Goal: Task Accomplishment & Management: Use online tool/utility

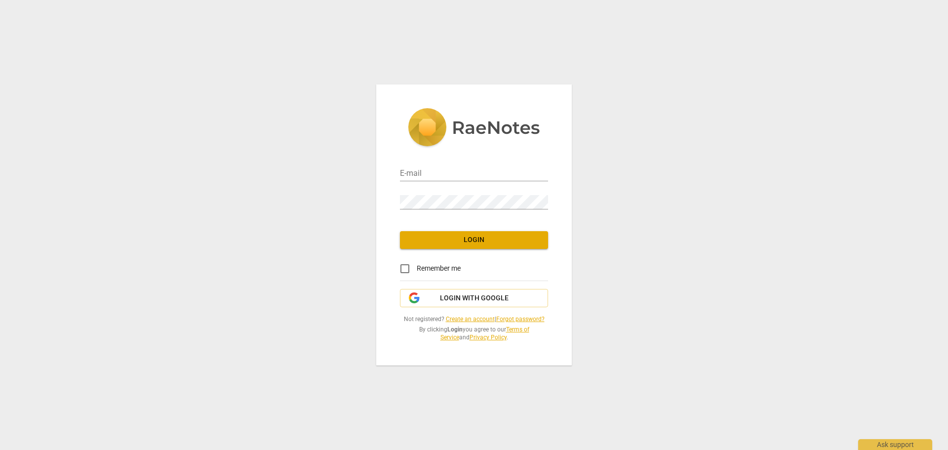
type input "cecioli@gmail.com"
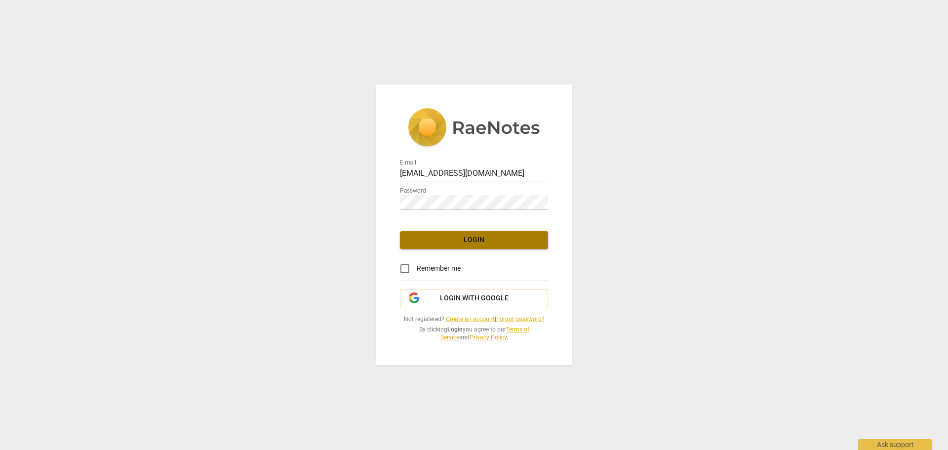
click at [470, 238] on span "Login" at bounding box center [474, 240] width 132 height 10
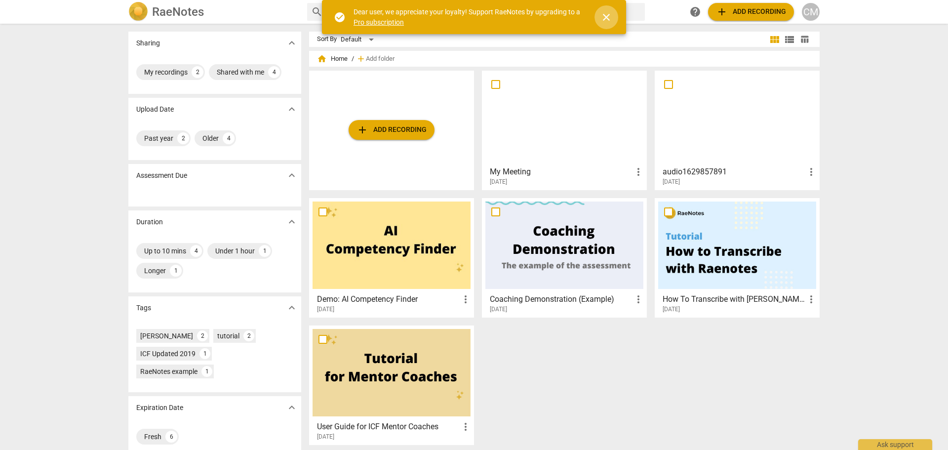
click at [608, 13] on span "close" at bounding box center [606, 17] width 12 height 12
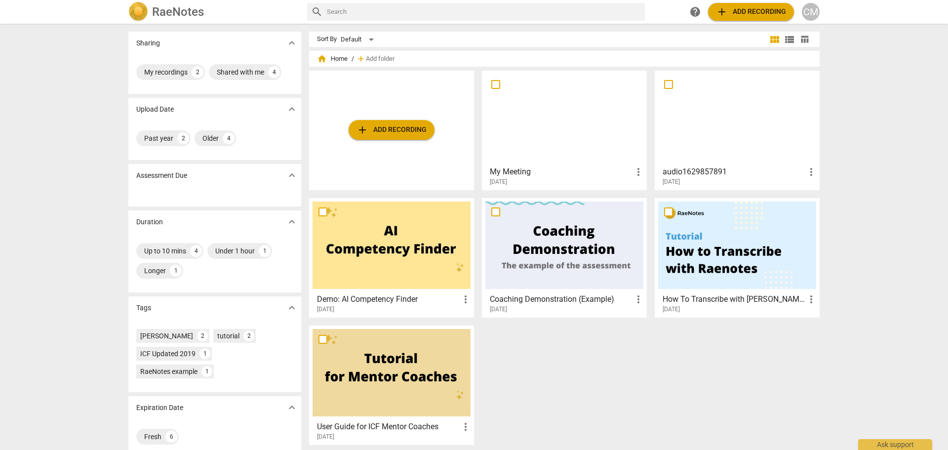
click at [400, 126] on span "add Add recording" at bounding box center [391, 130] width 70 height 12
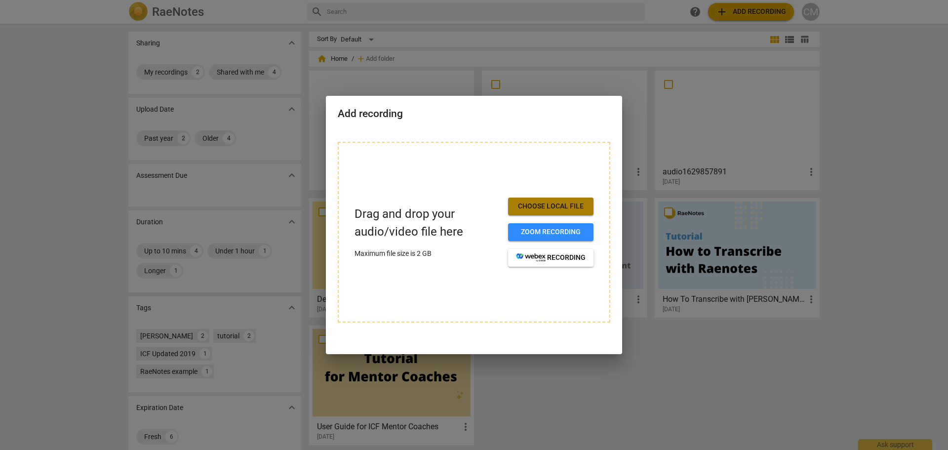
click at [552, 204] on span "Choose local file" at bounding box center [551, 206] width 70 height 10
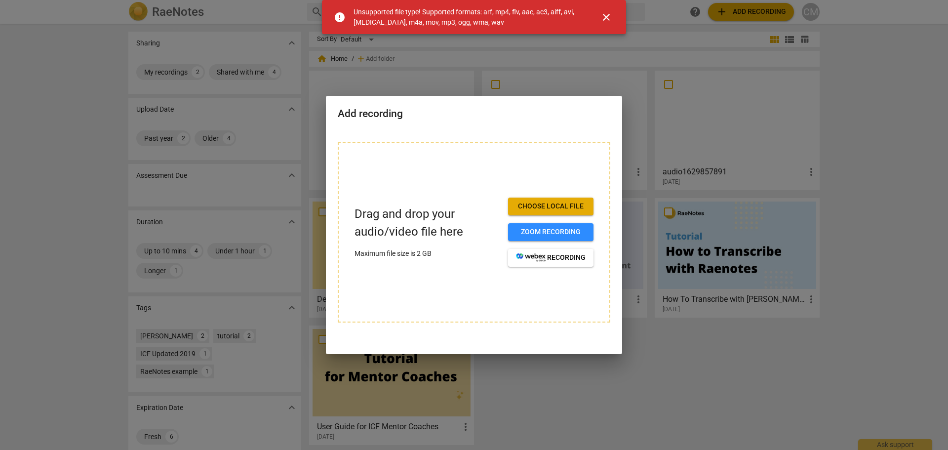
click at [602, 19] on span "close" at bounding box center [606, 17] width 12 height 12
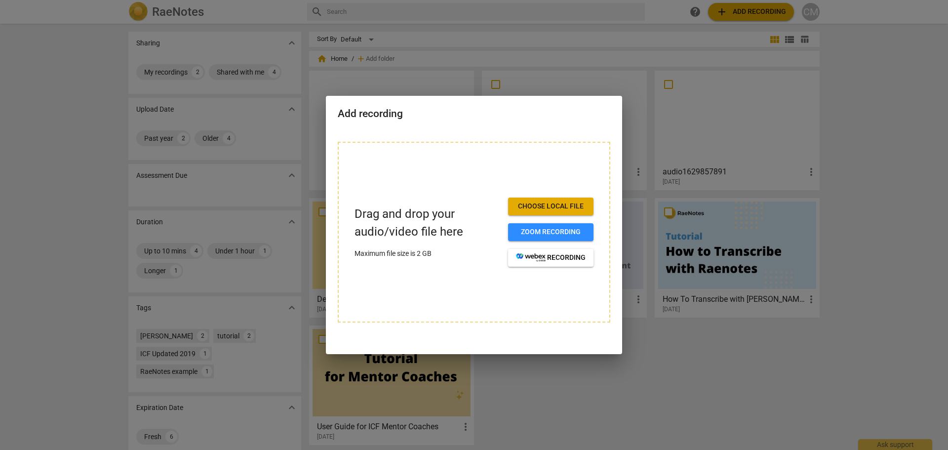
click at [22, 44] on div at bounding box center [474, 225] width 948 height 450
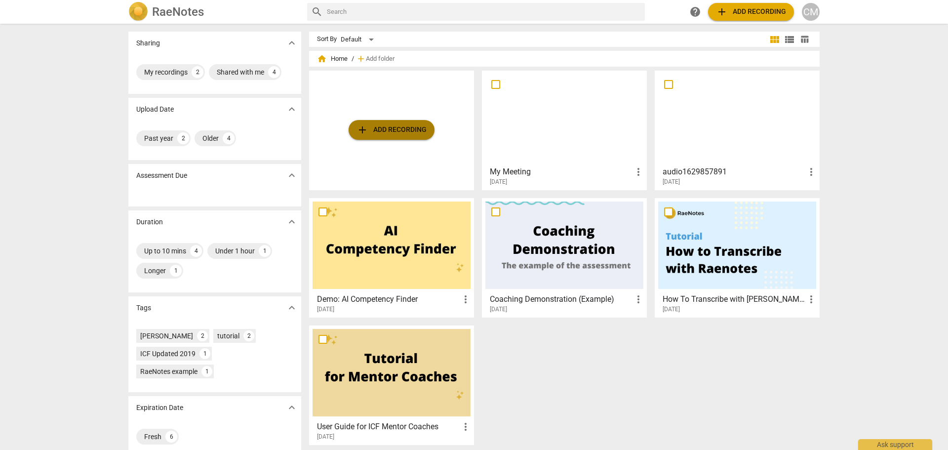
click at [377, 131] on span "add Add recording" at bounding box center [391, 130] width 70 height 12
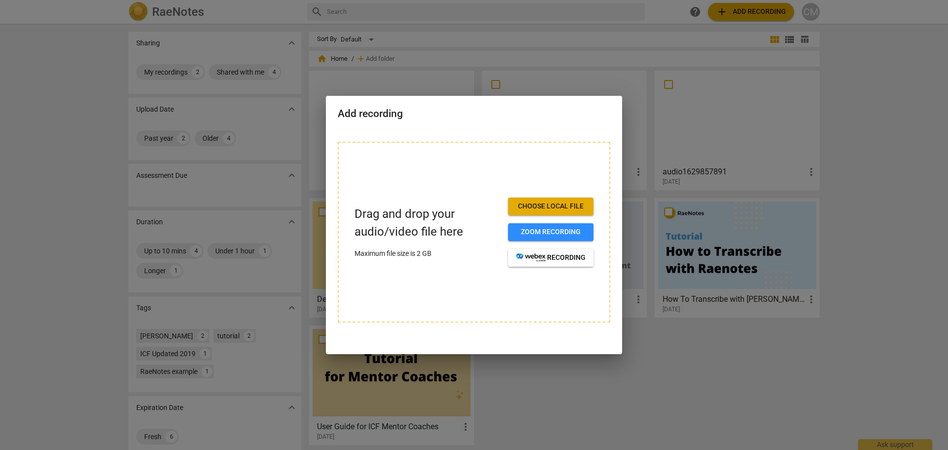
click at [565, 207] on span "Choose local file" at bounding box center [551, 206] width 70 height 10
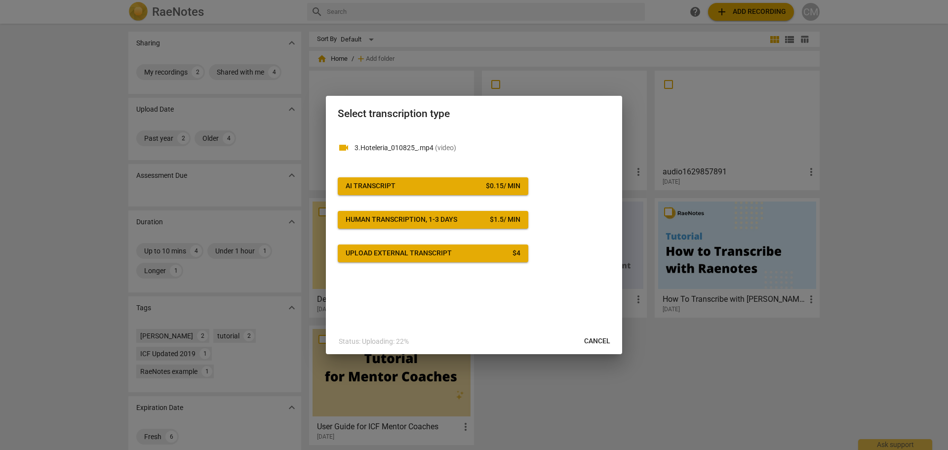
click at [490, 194] on button "AI Transcript $ 0.15 / min" at bounding box center [433, 186] width 191 height 18
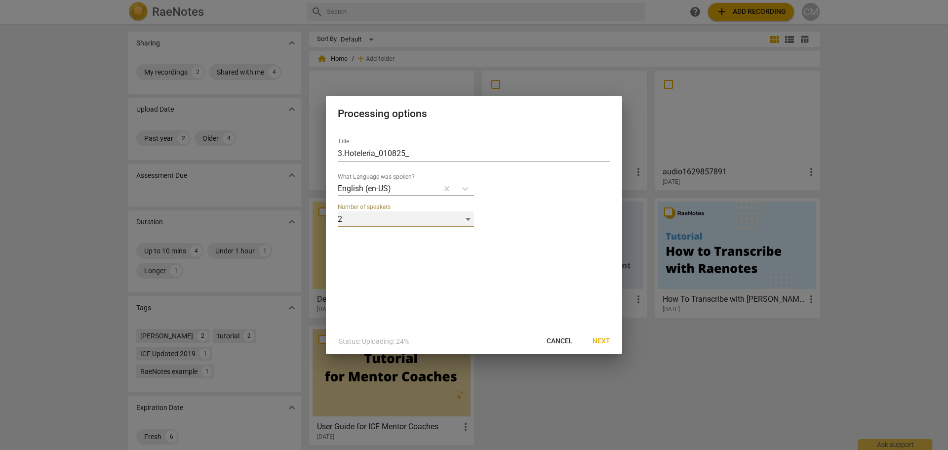
click at [467, 220] on div "2" at bounding box center [406, 219] width 136 height 16
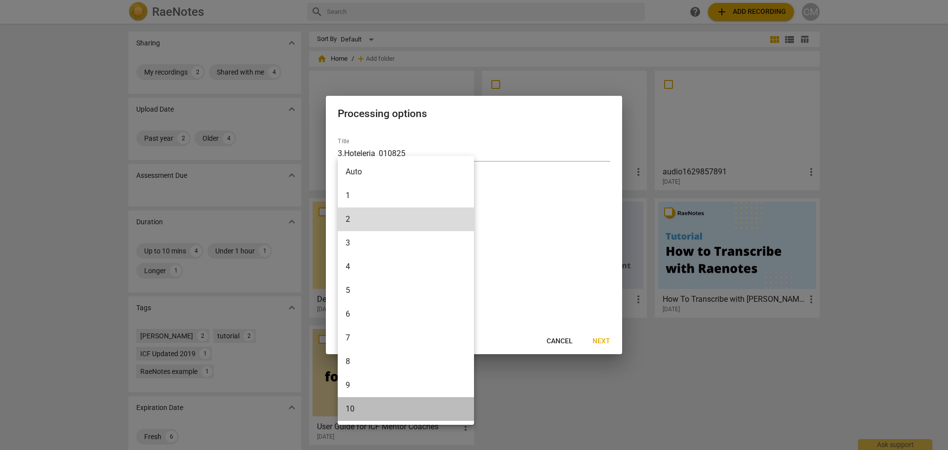
click at [378, 405] on li "10" at bounding box center [406, 409] width 136 height 24
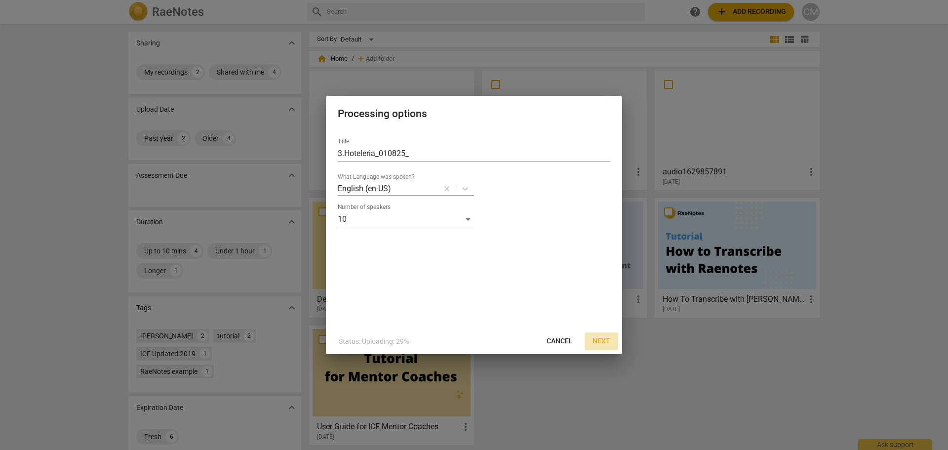
click at [602, 337] on span "Next" at bounding box center [601, 341] width 18 height 10
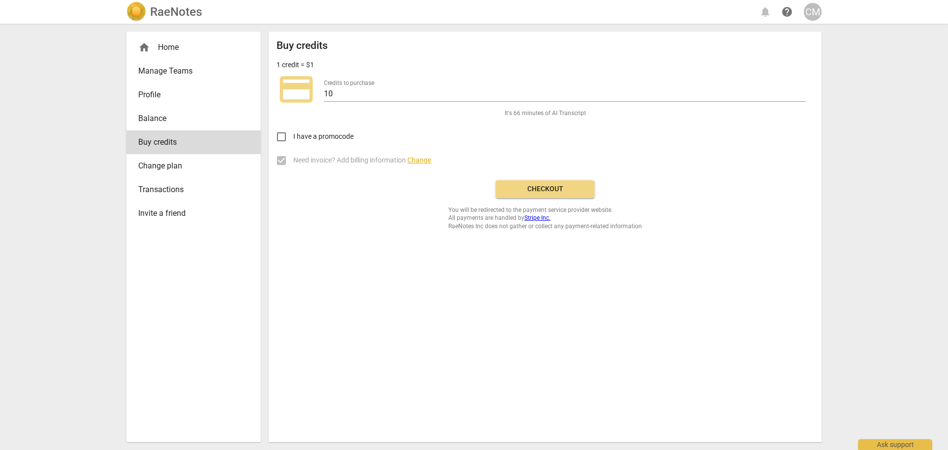
click at [564, 194] on button "Checkout" at bounding box center [545, 189] width 99 height 18
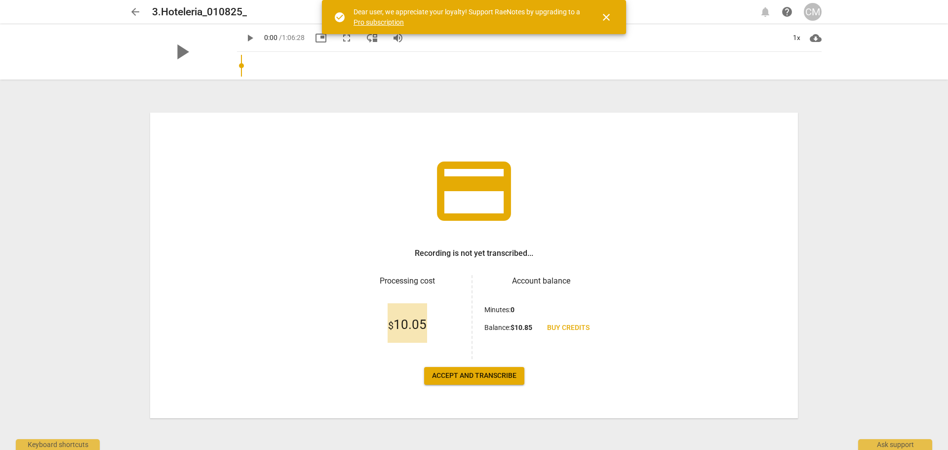
click at [490, 377] on span "Accept and transcribe" at bounding box center [474, 376] width 84 height 10
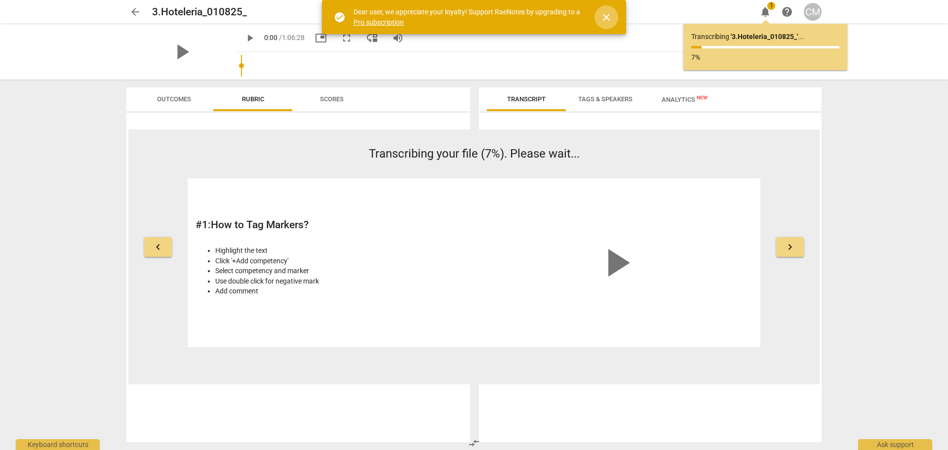
click at [604, 17] on span "close" at bounding box center [606, 17] width 12 height 12
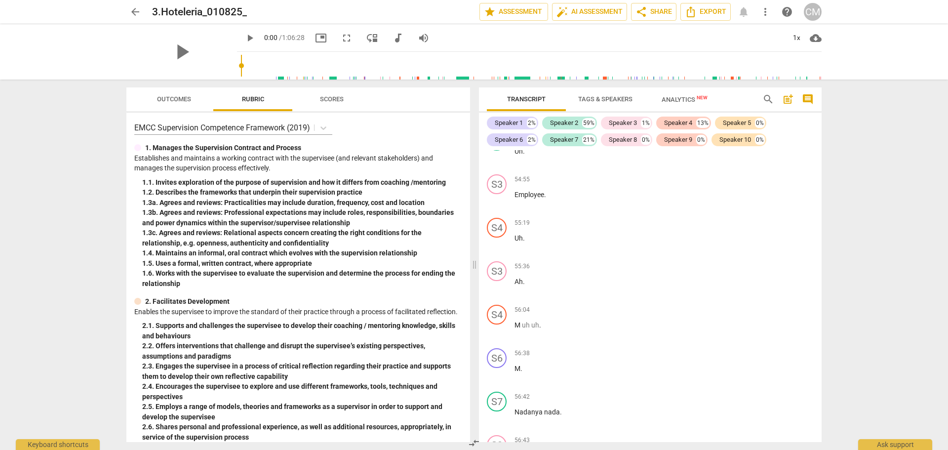
scroll to position [5034, 0]
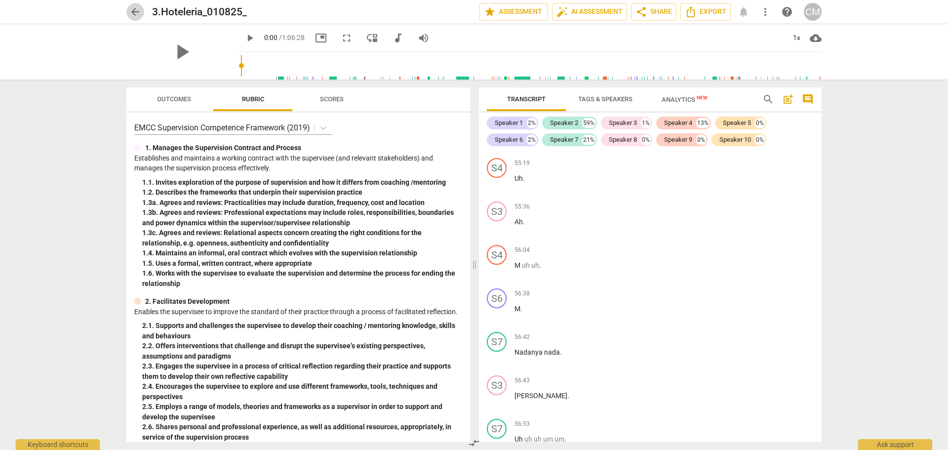
click at [135, 12] on span "arrow_back" at bounding box center [135, 12] width 12 height 12
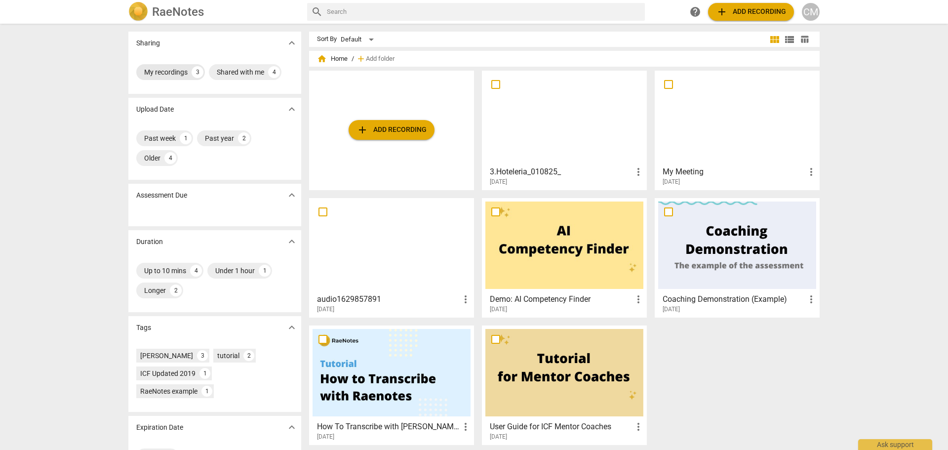
click at [181, 70] on div "My recordings" at bounding box center [165, 72] width 43 height 10
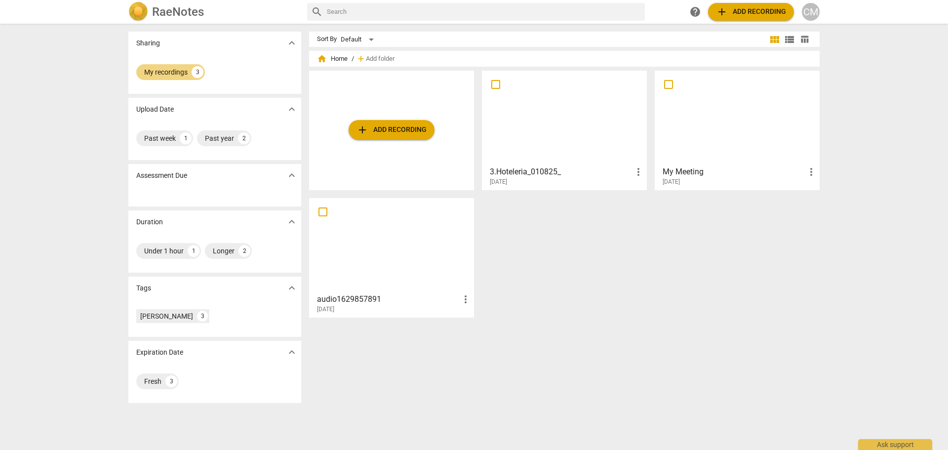
click at [638, 170] on span "more_vert" at bounding box center [638, 172] width 12 height 12
click at [372, 41] on div at bounding box center [474, 225] width 948 height 450
click at [367, 37] on div "Default" at bounding box center [359, 40] width 37 height 16
click at [808, 11] on div at bounding box center [474, 225] width 948 height 450
click at [808, 11] on div "CM" at bounding box center [811, 12] width 18 height 18
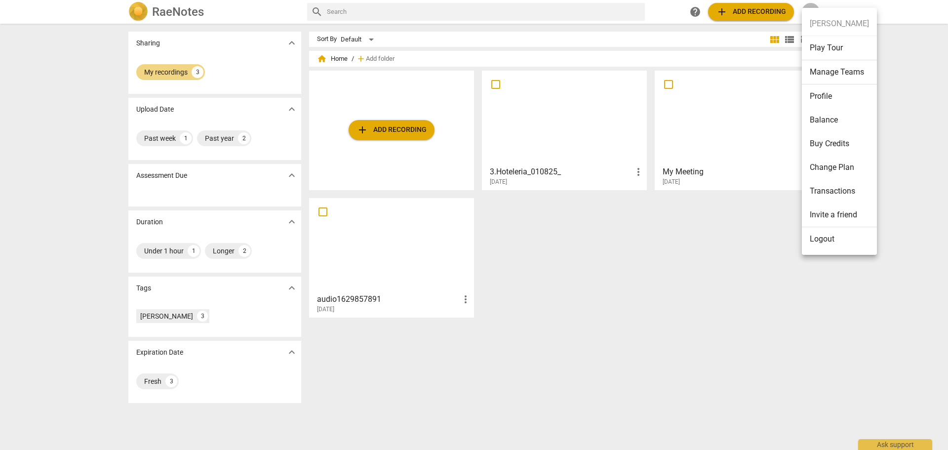
click at [637, 170] on div at bounding box center [474, 225] width 948 height 450
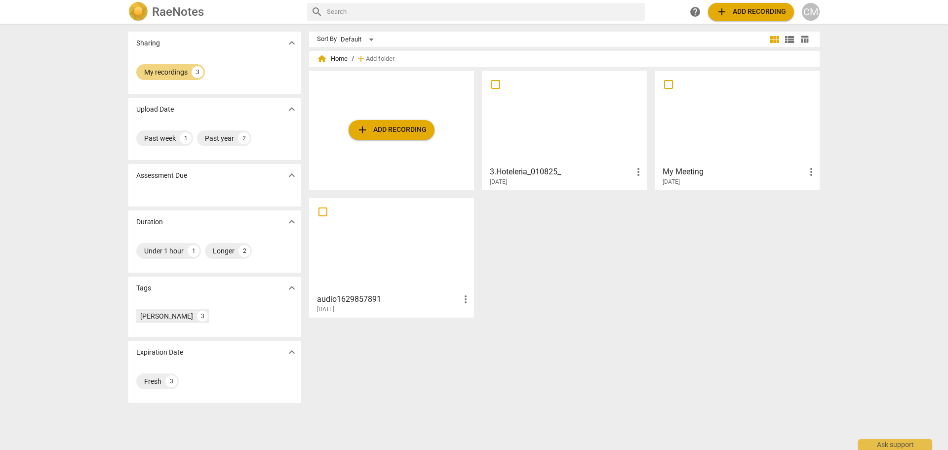
click at [636, 172] on span "more_vert" at bounding box center [638, 172] width 12 height 12
click at [530, 236] on div at bounding box center [474, 225] width 948 height 450
click at [696, 13] on span "help" at bounding box center [695, 12] width 12 height 12
click at [533, 154] on div at bounding box center [564, 117] width 158 height 87
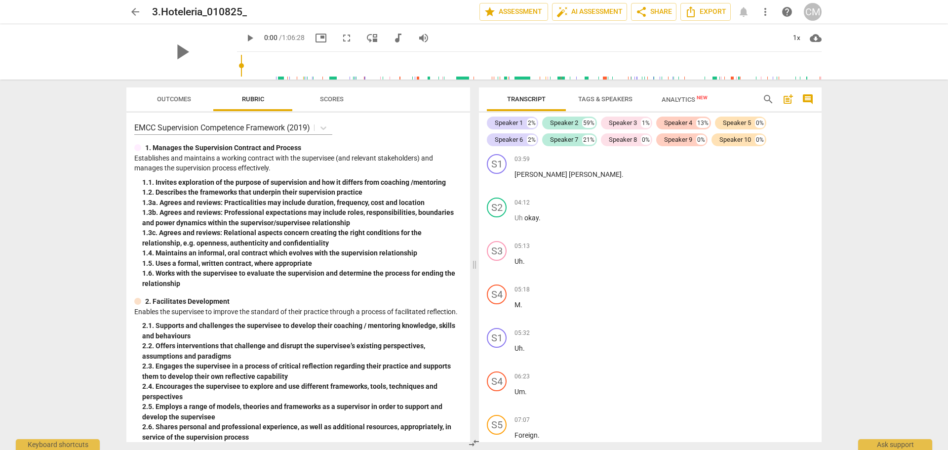
click at [788, 99] on span "post_add" at bounding box center [788, 99] width 12 height 12
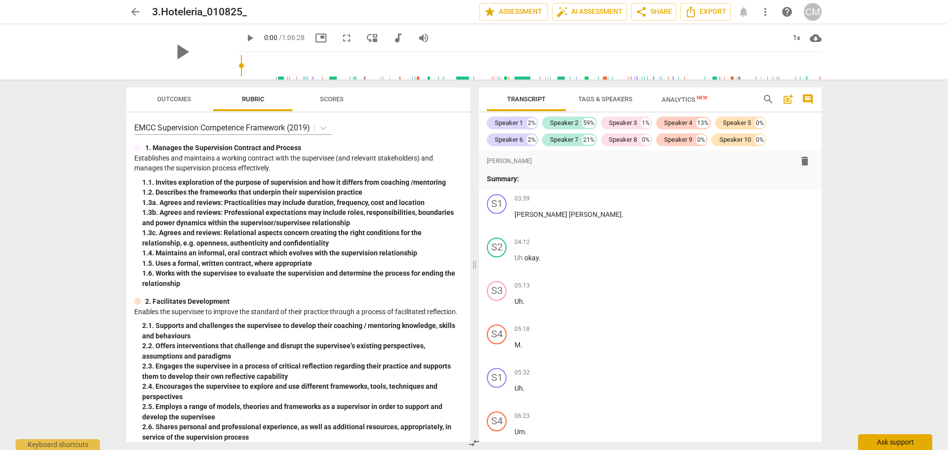
click at [890, 444] on div "Ask support" at bounding box center [895, 442] width 74 height 16
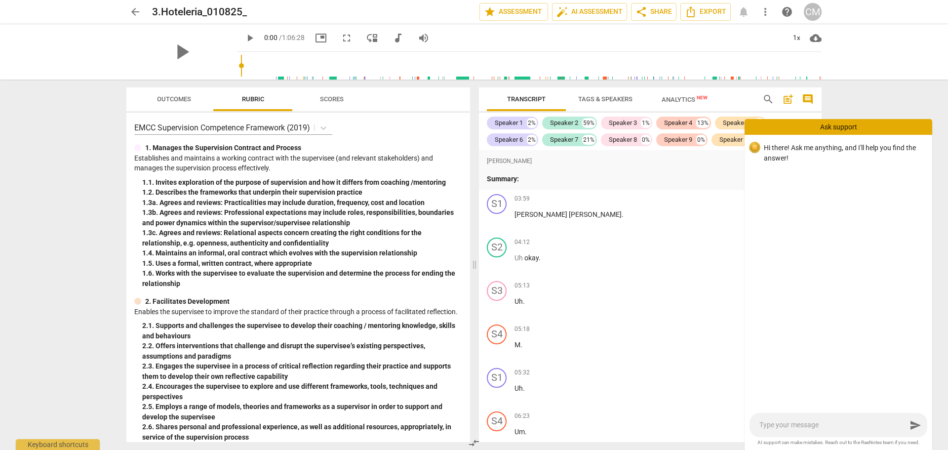
type textarea "h"
type textarea "hi"
type textarea "hi,"
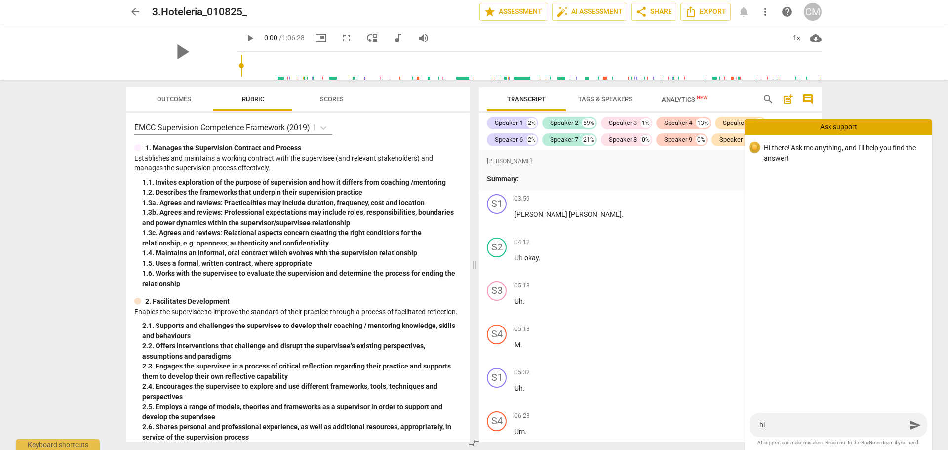
type textarea "hi,"
type textarea "hi, t"
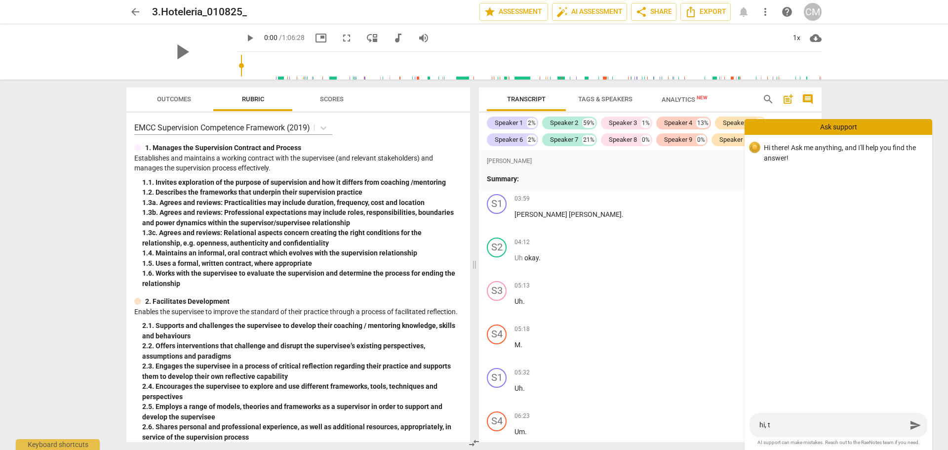
type textarea "hi, th"
type textarea "hi, the"
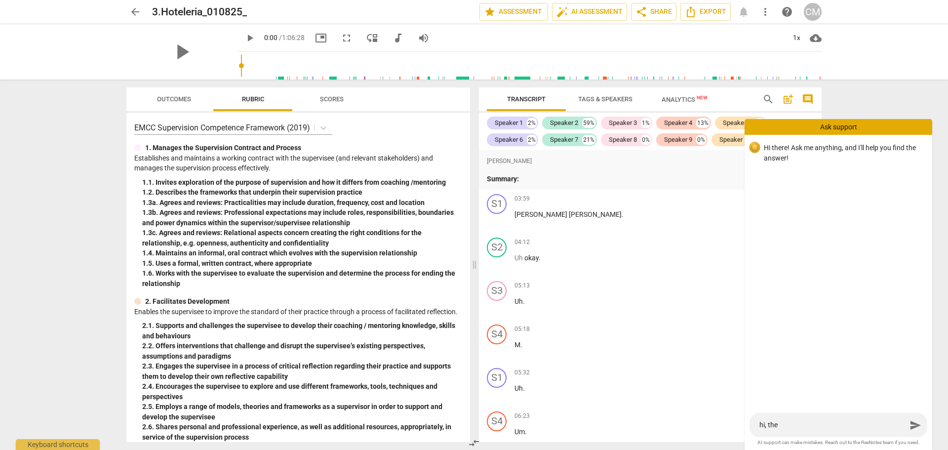
type textarea "hi, the"
type textarea "hi, the r"
type textarea "hi, the"
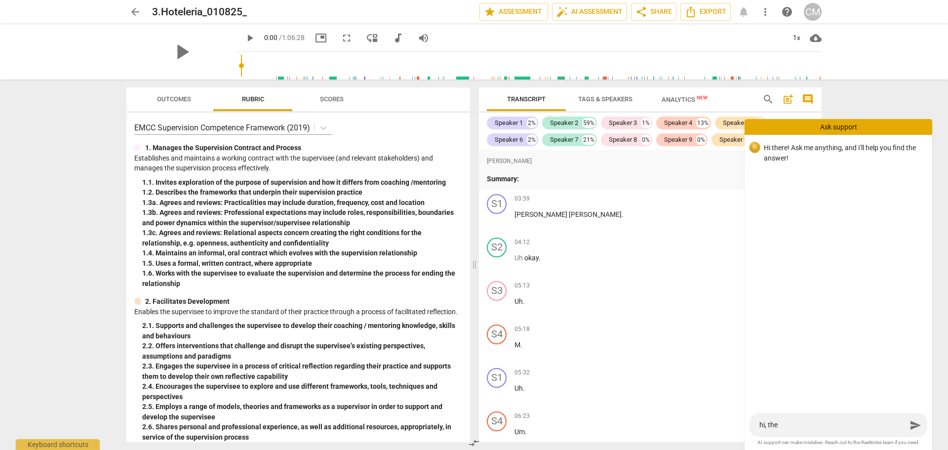
type textarea "hi, the t"
type textarea "hi, the tr"
type textarea "hi, the tra"
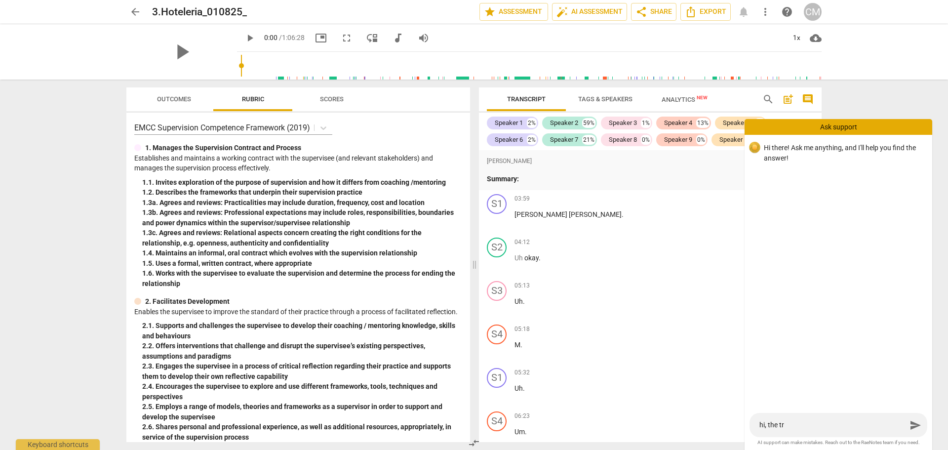
type textarea "hi, the tra"
type textarea "hi, the tran"
type textarea "hi, the trans"
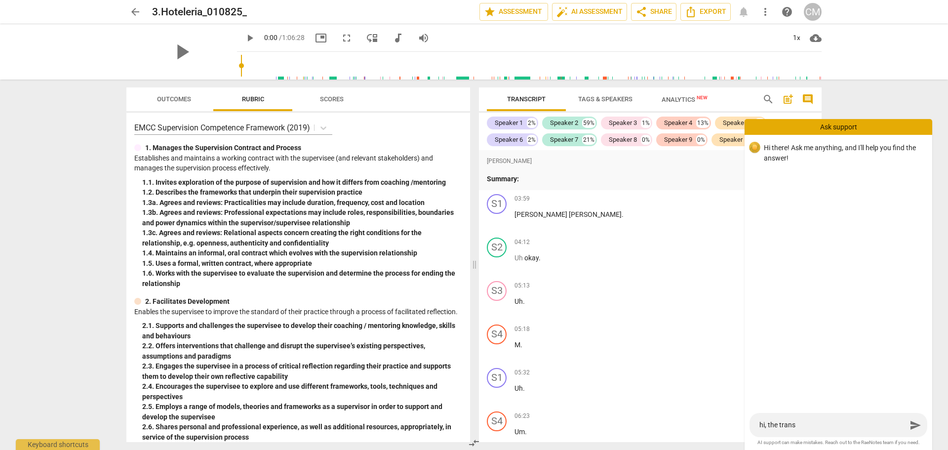
type textarea "hi, the transc"
type textarea "hi, the transcr"
type textarea "hi, the transcri"
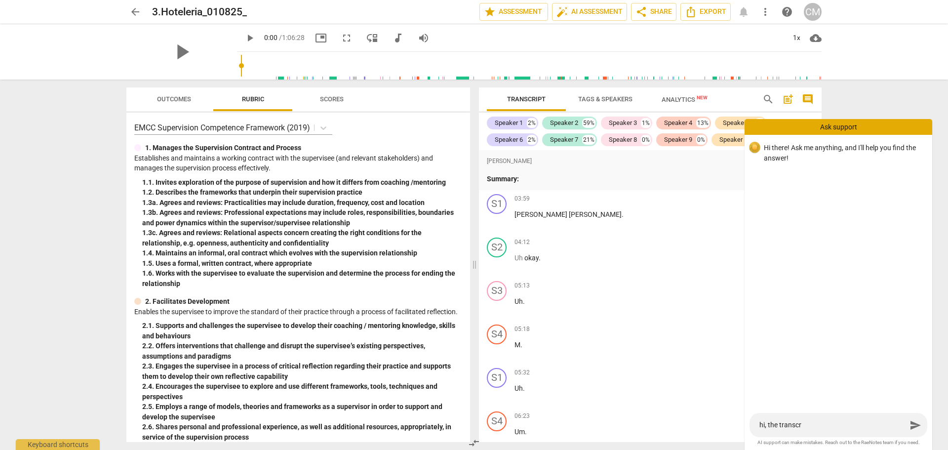
type textarea "hi, the transcri"
type textarea "hi, the transcrip"
type textarea "hi, the transcript"
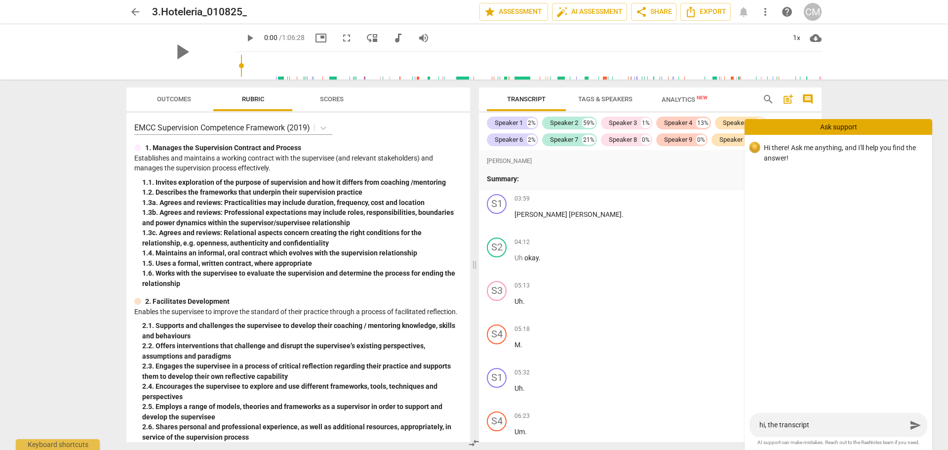
type textarea "hi, the transcripti"
type textarea "hi, the transcriptio"
type textarea "hi, the transcription"
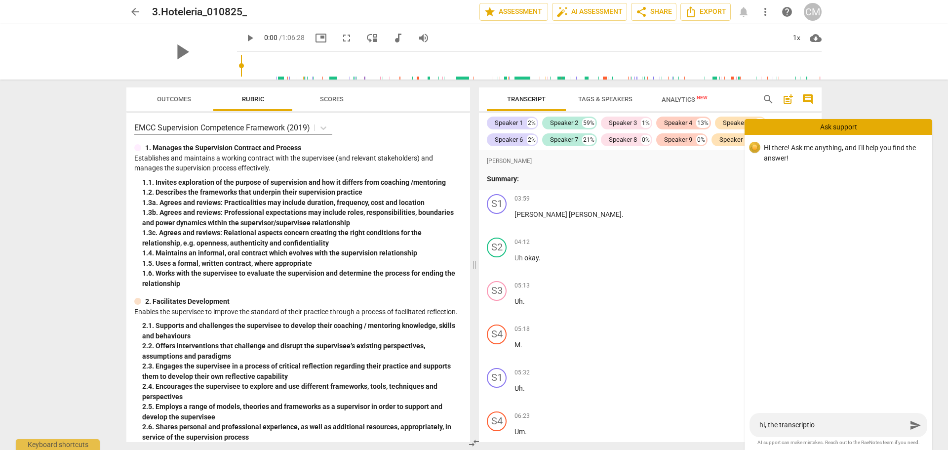
type textarea "hi, the transcription"
type textarea "hi, the transcription w"
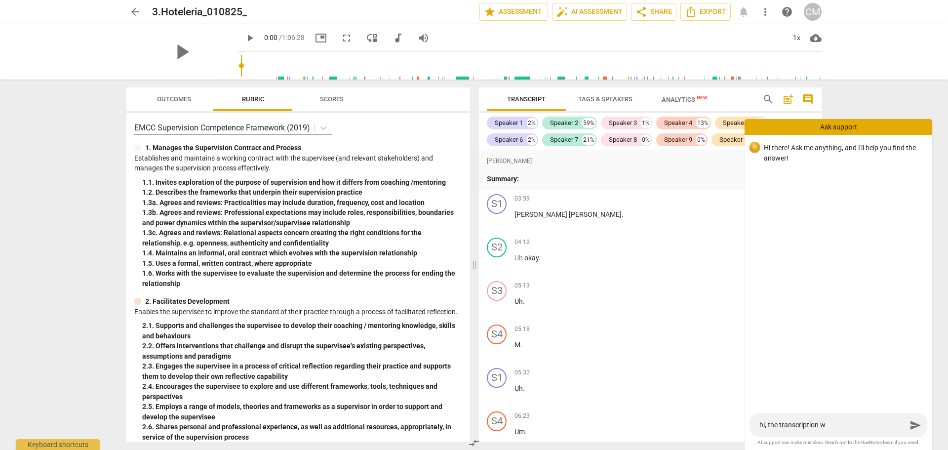
type textarea "hi, the transcription wa"
type textarea "hi, the transcription w"
type textarea "hi, the transcription"
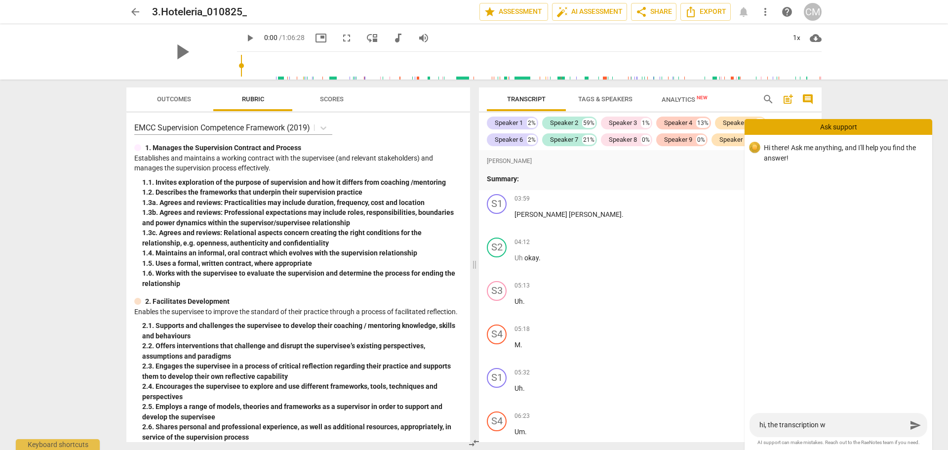
type textarea "hi, the transcription"
type textarea "hi, the transcription d"
type textarea "hi, the transcription do"
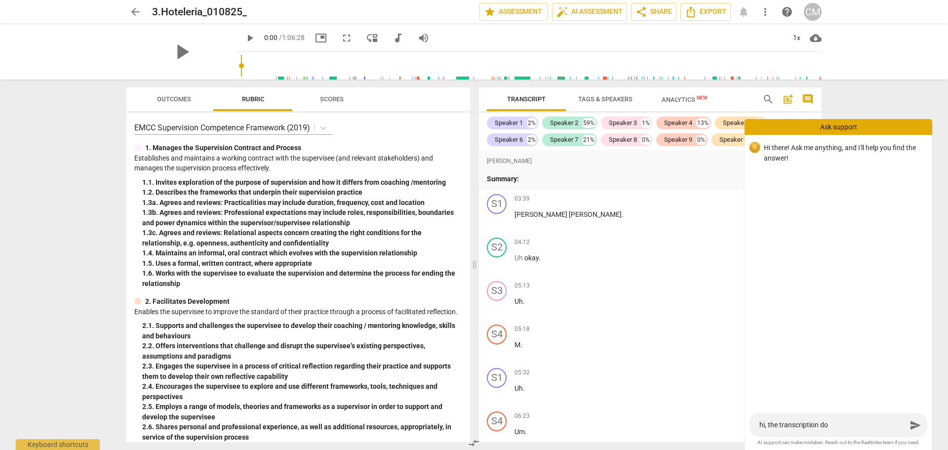
type textarea "hi, the transcription don"
type textarea "hi, the transcription done"
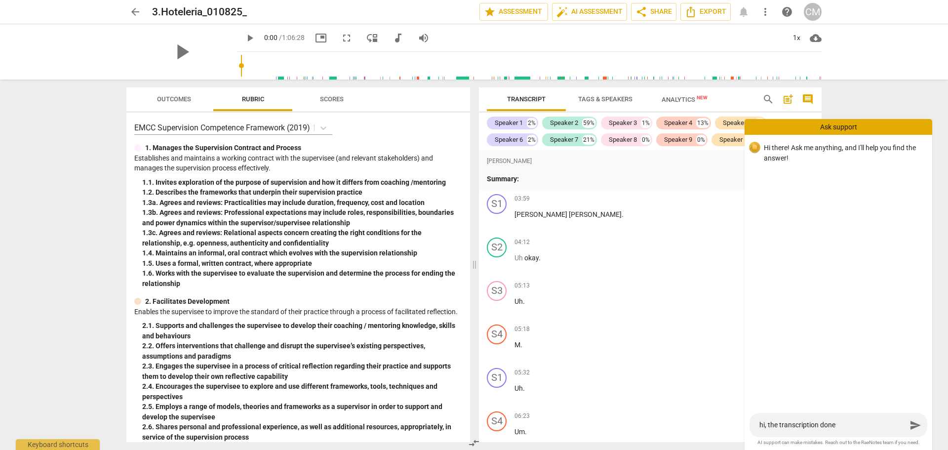
type textarea "hi, the transcription done"
type textarea "hi, the transcription done i"
type textarea "hi, the transcription done is"
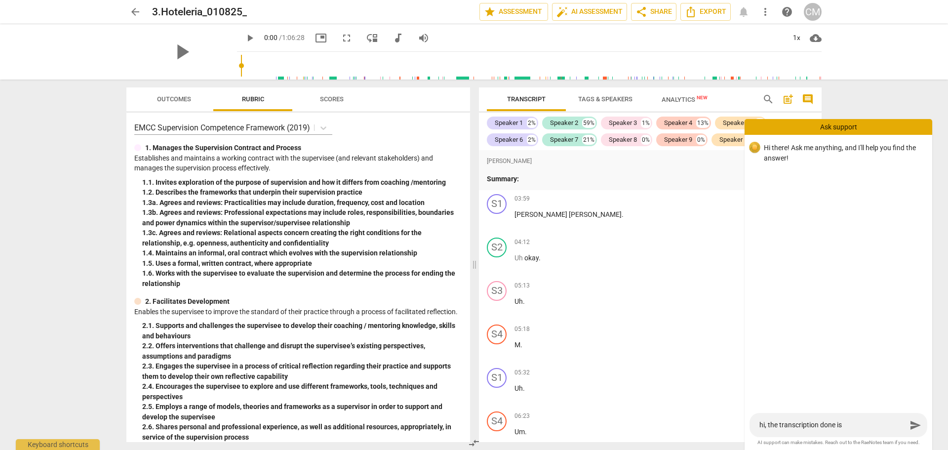
type textarea "hi, the transcription done is"
type textarea "hi, the transcription done is u"
type textarea "hi, the transcription done is us"
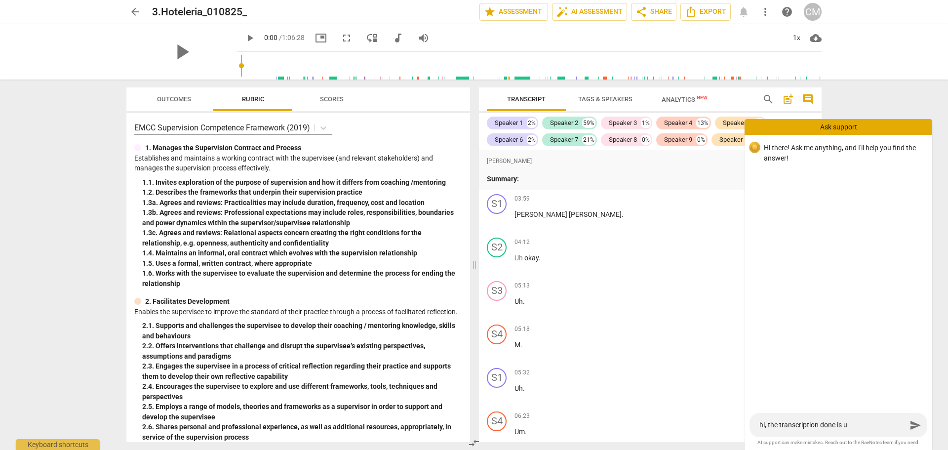
type textarea "hi, the transcription done is us"
type textarea "hi, the transcription done is use"
type textarea "hi, the transcription done is usel"
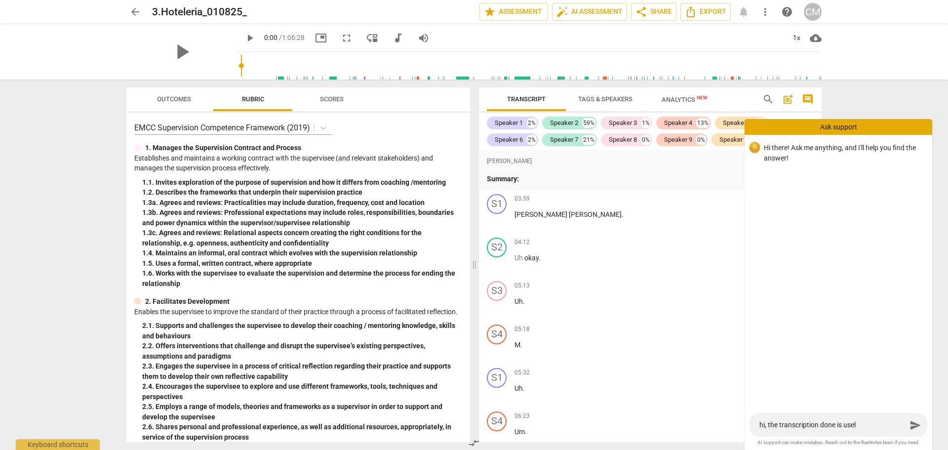
type textarea "hi, the transcription done is usele"
type textarea "hi, the transcription done is useles"
type textarea "hi, the transcription done is useless"
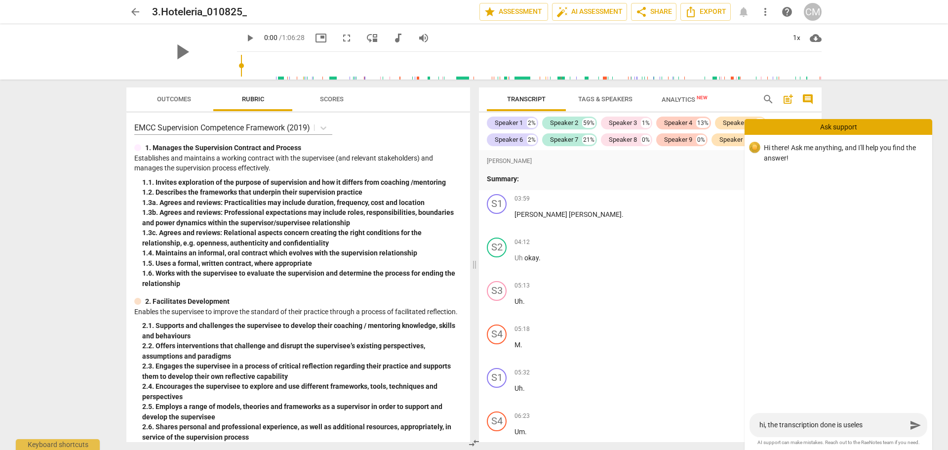
type textarea "hi, the transcription done is useless"
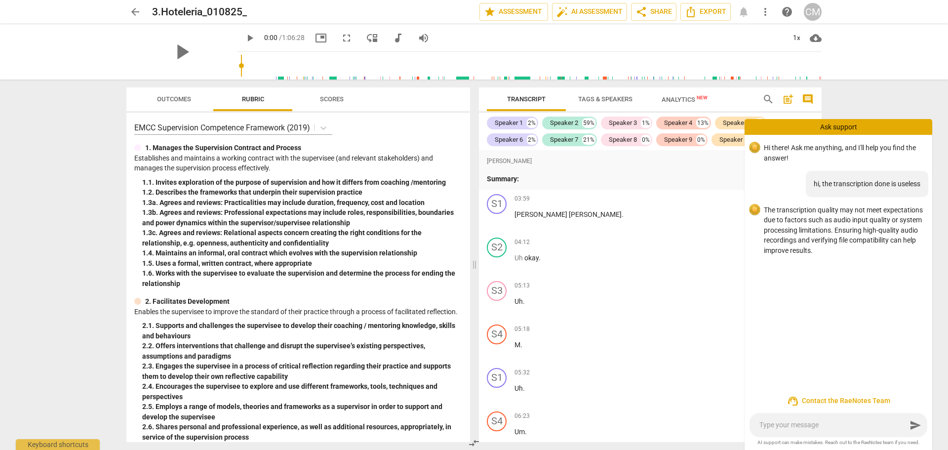
type textarea "i"
type textarea "it"
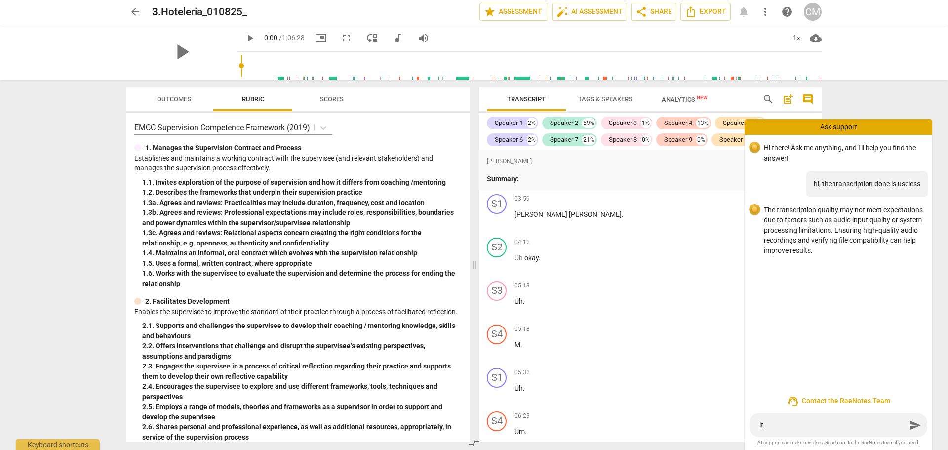
type textarea "it"
type textarea "it i"
type textarea "it is"
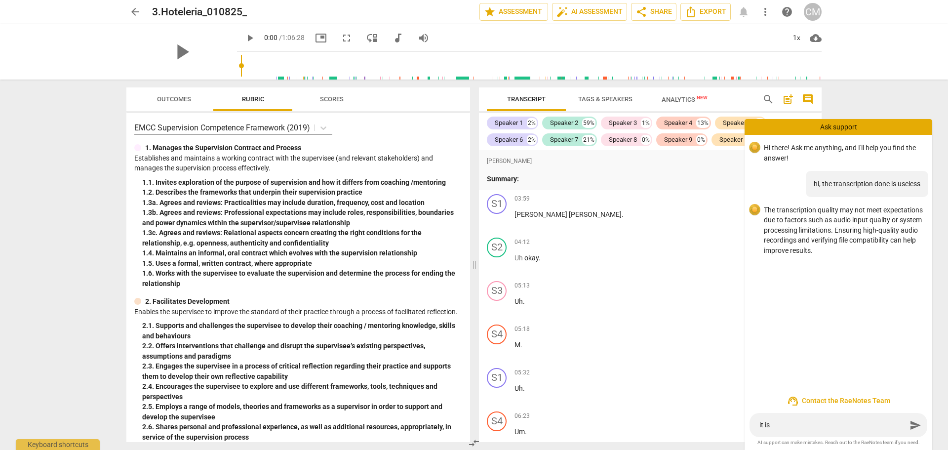
type textarea "it is"
type textarea "it is a"
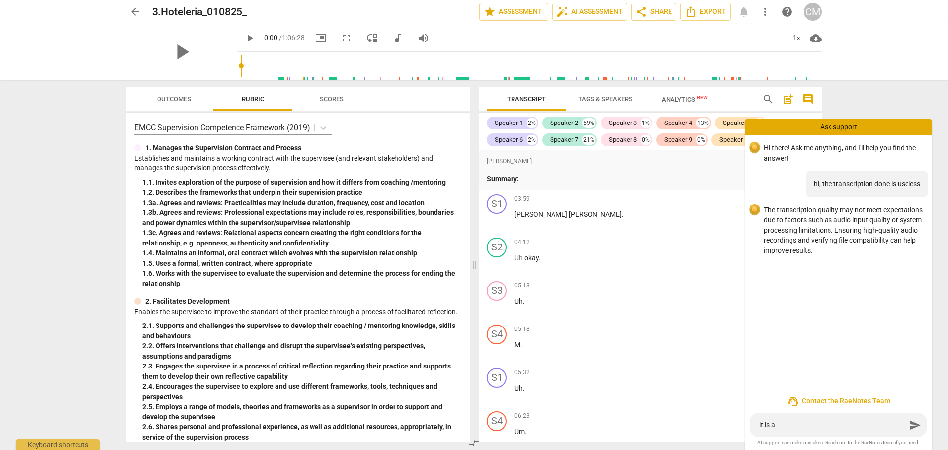
type textarea "it is a"
type textarea "it is a s"
type textarea "it is a sp"
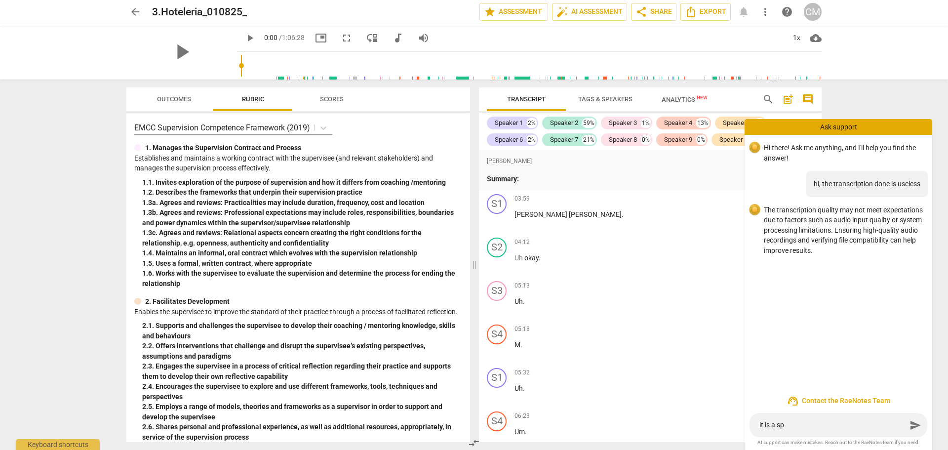
type textarea "it is a spa"
type textarea "it is a span"
type textarea "it is a spani"
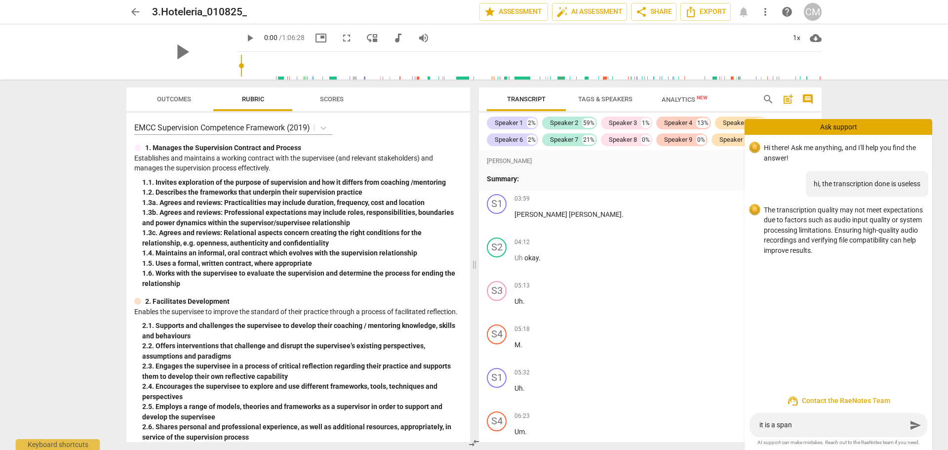
type textarea "it is a spani"
type textarea "it is a spanis"
type textarea "it is a spanish"
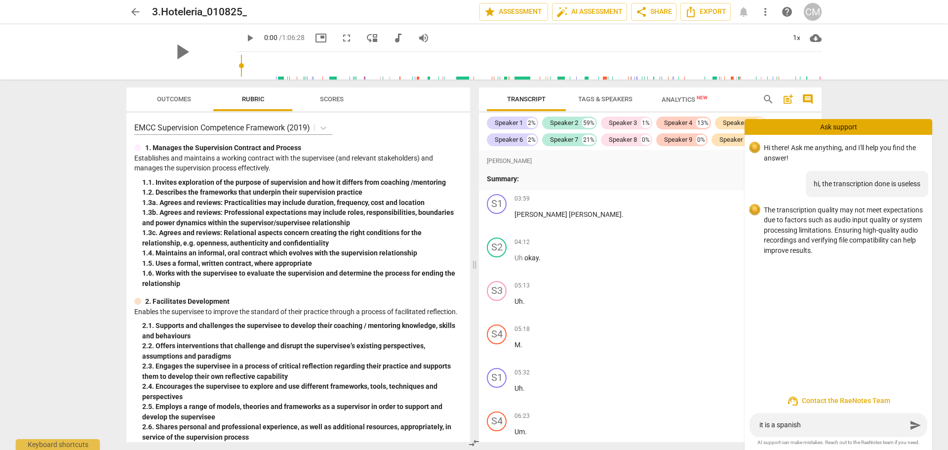
type textarea "it is a spanish"
type textarea "it is a spanish v"
type textarea "it is a spanish vi"
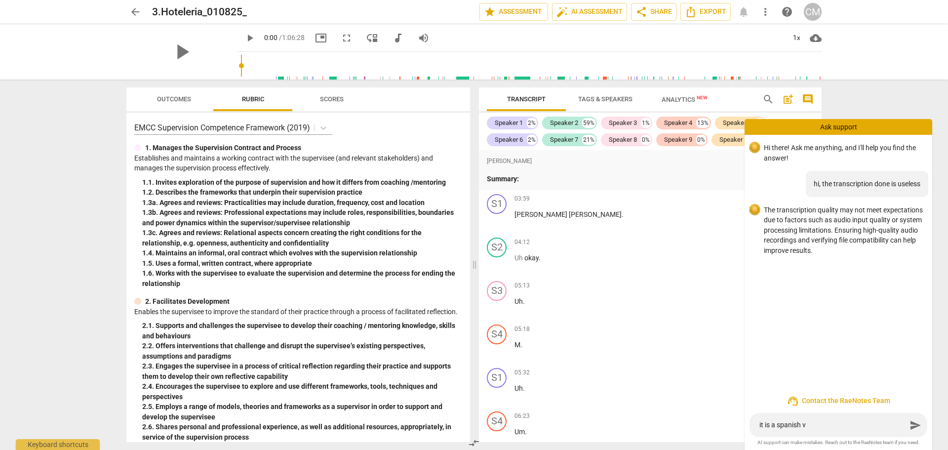
type textarea "it is a spanish vi"
type textarea "it is a spanish vid"
type textarea "it is a spanish vide"
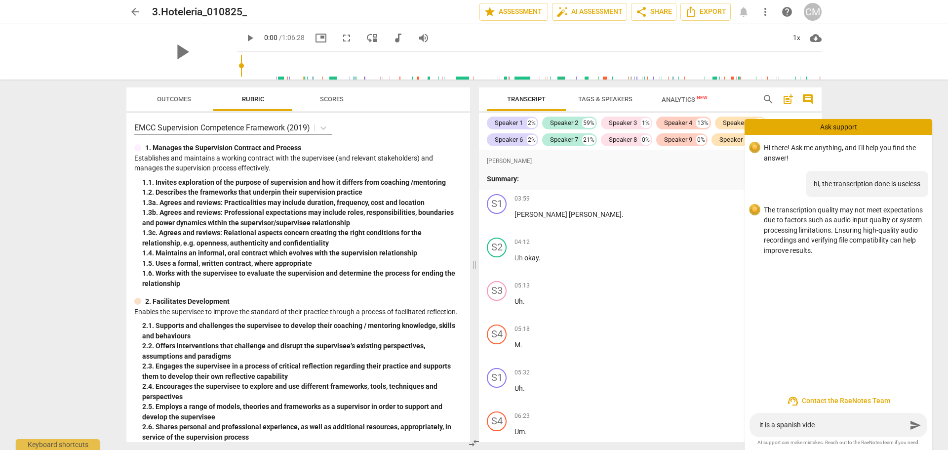
type textarea "it is a spanish video"
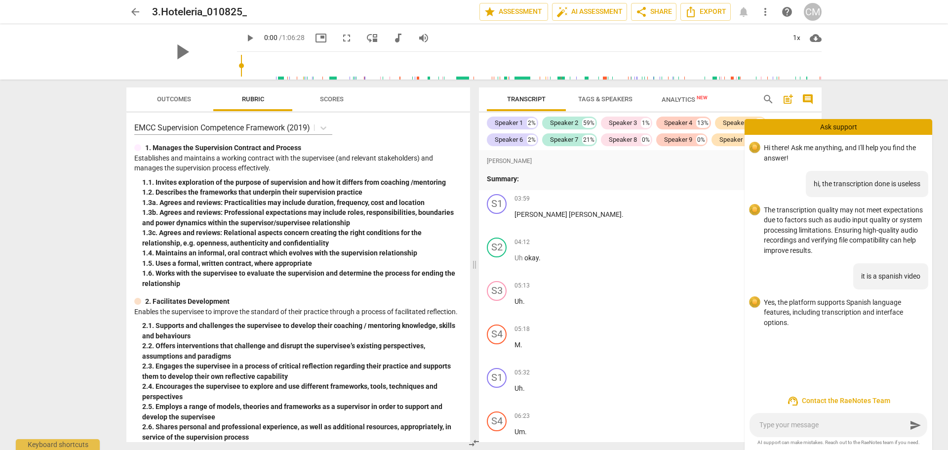
type textarea "s"
type textarea "sa"
type textarea "say"
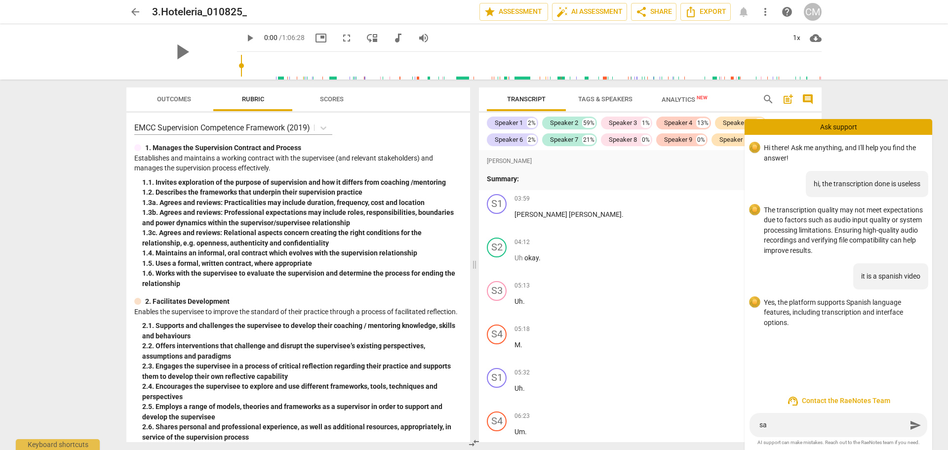
type textarea "say"
type textarea "says"
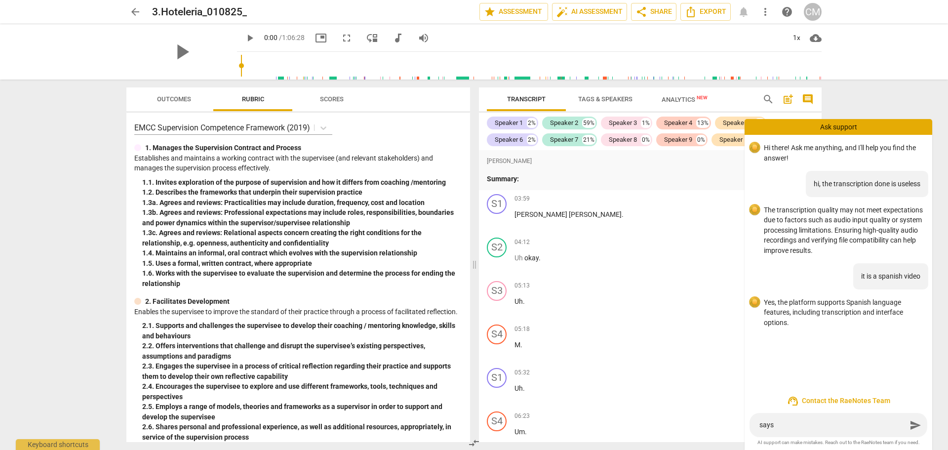
type textarea "says f"
type textarea "says fo"
type textarea "says for"
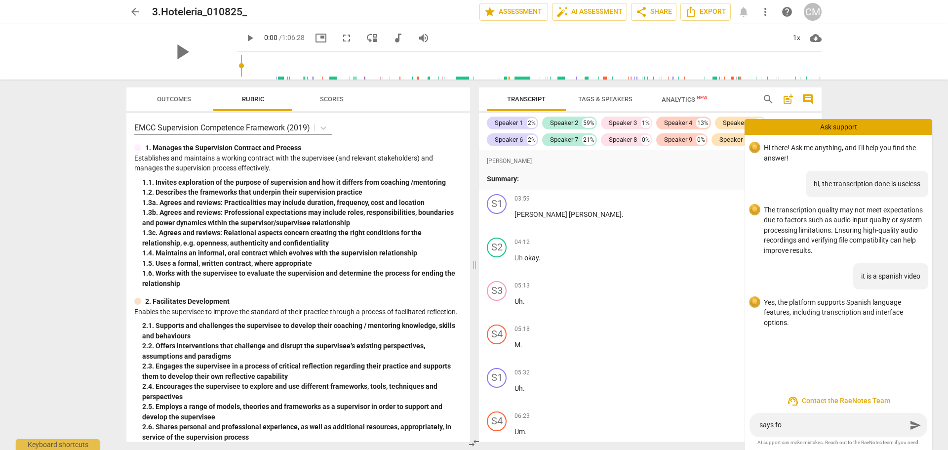
type textarea "says for"
type textarea "says fore"
type textarea "says forei"
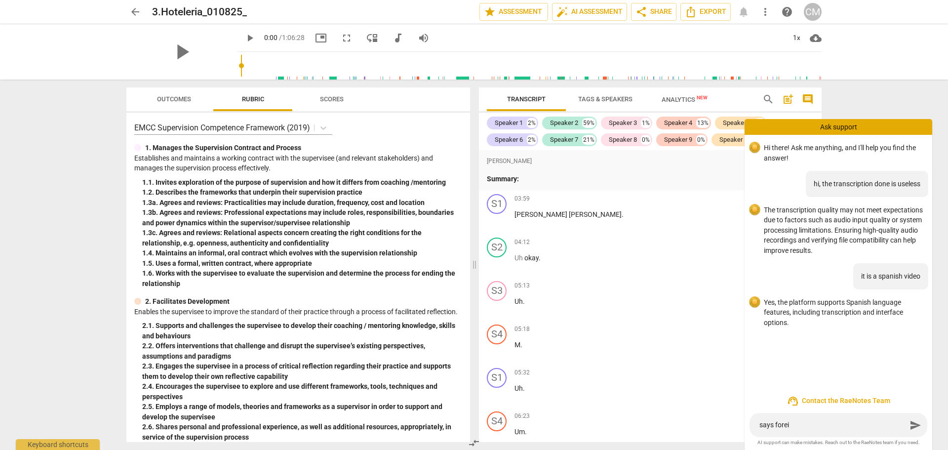
type textarea "says foreig"
type textarea "says foreign"
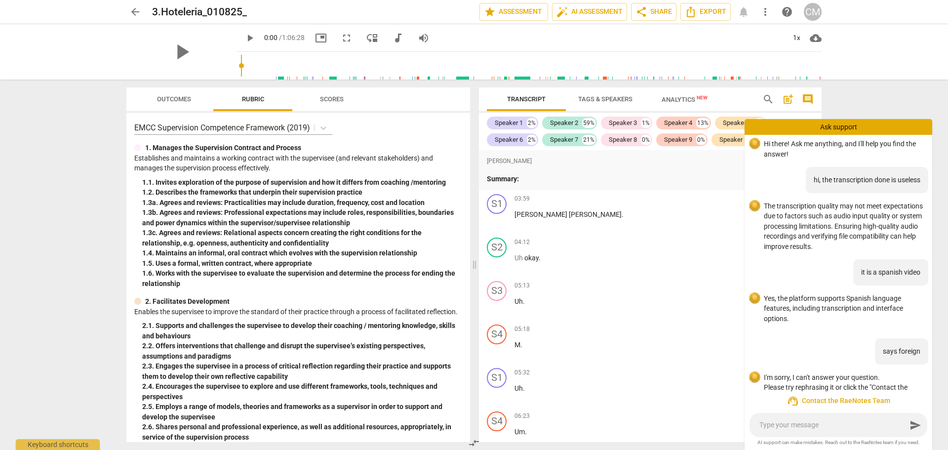
scroll to position [34, 0]
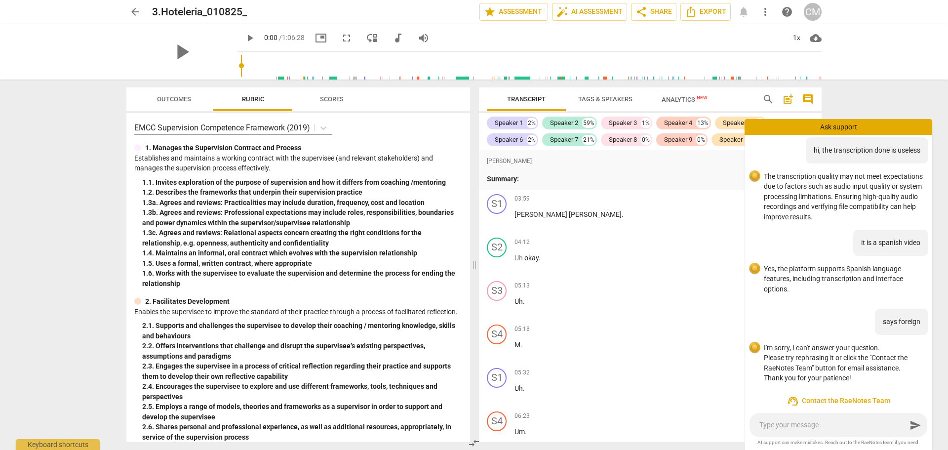
type textarea "h"
type textarea "ho"
type textarea "how"
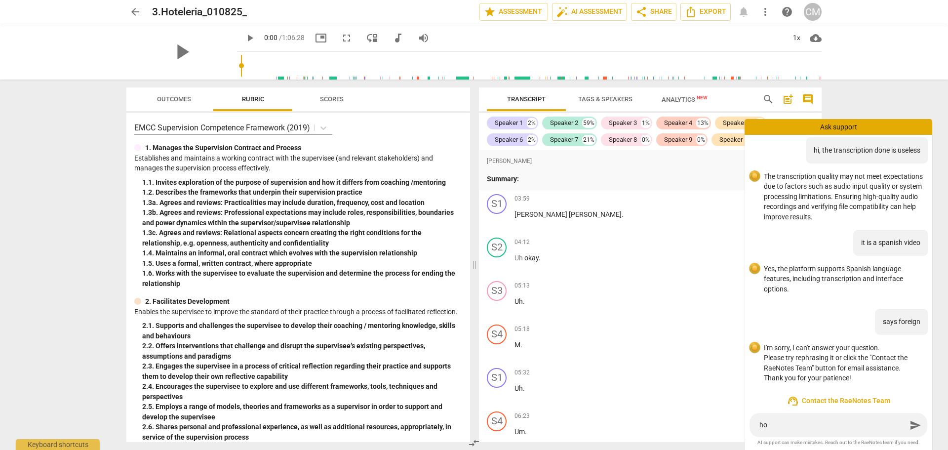
type textarea "how"
type textarea "how c"
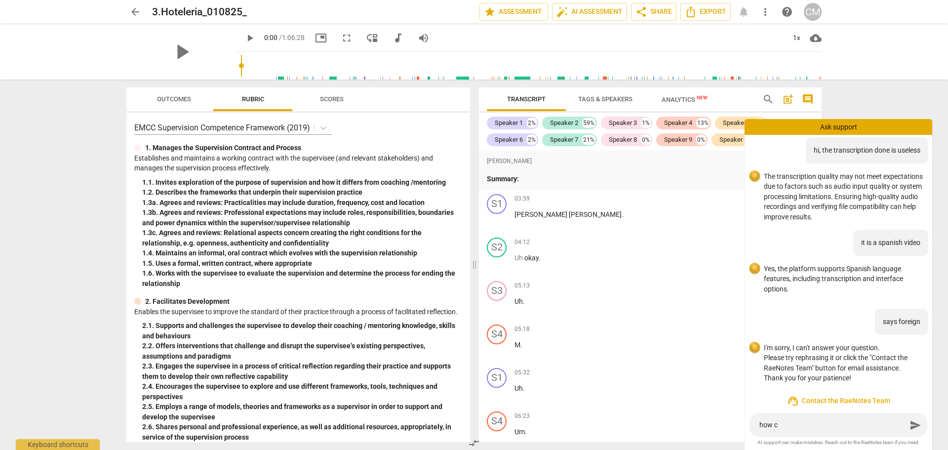
type textarea "how ca"
type textarea "how can"
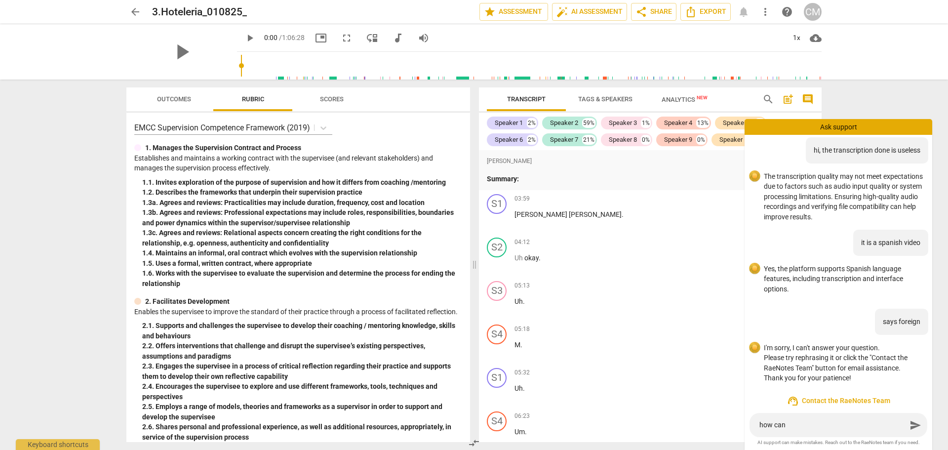
type textarea "how can"
type textarea "how can i"
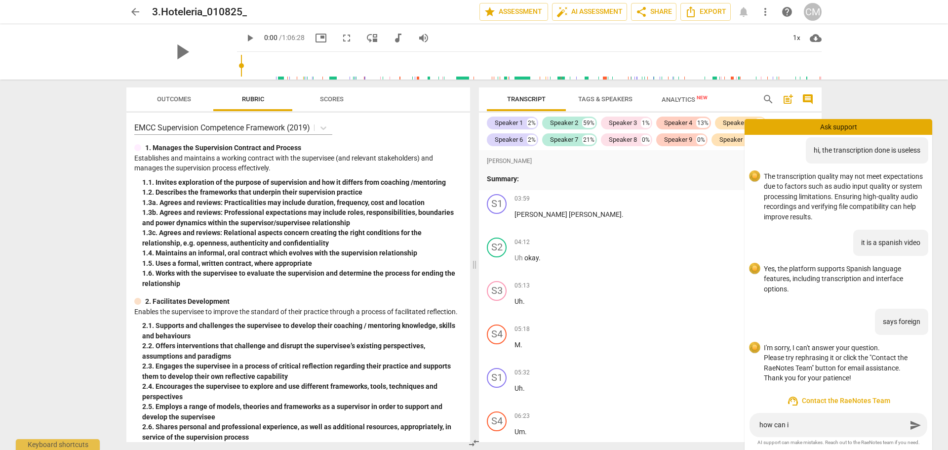
type textarea "how can i t"
type textarea "how can i tr"
type textarea "how can i tra"
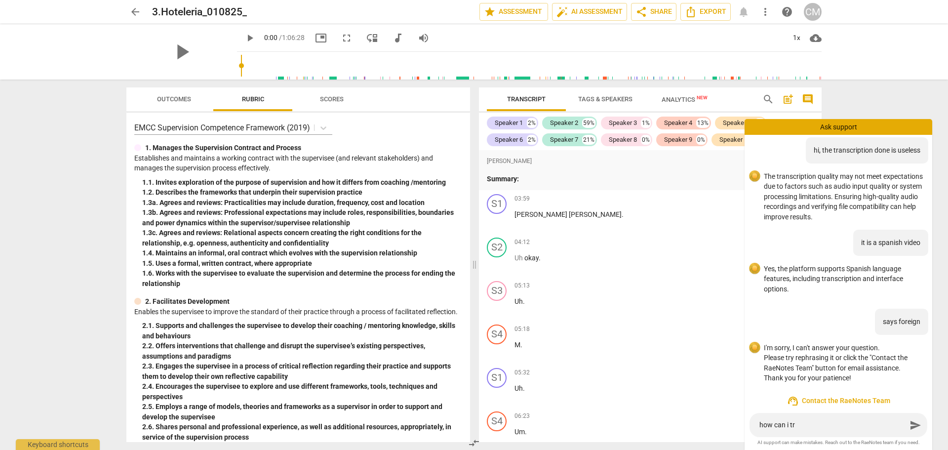
type textarea "how can i tra"
type textarea "how can i tran"
type textarea "how can i trans"
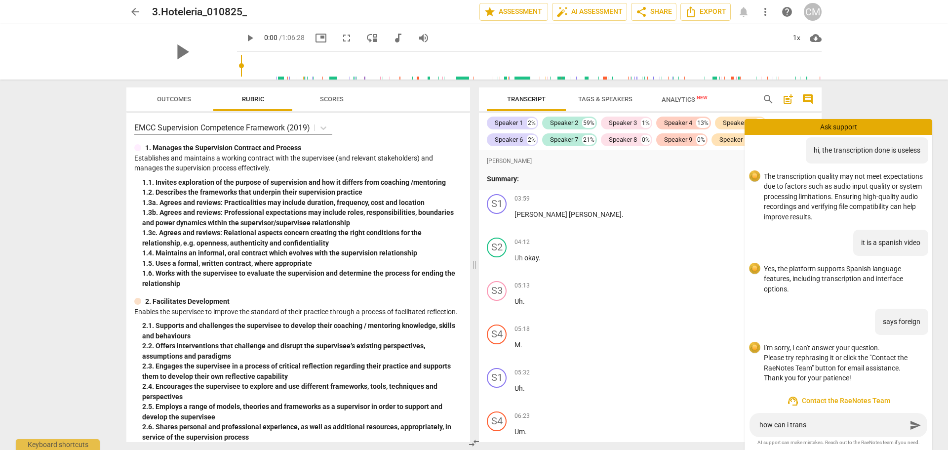
type textarea "how can i transf"
type textarea "how can i transfe"
type textarea "how can i transfer"
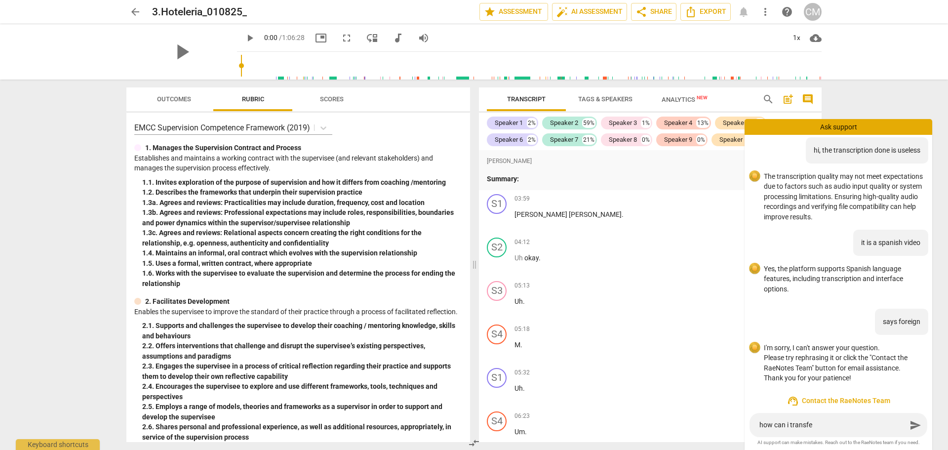
type textarea "how can i transfer"
type textarea "how can i transfer i"
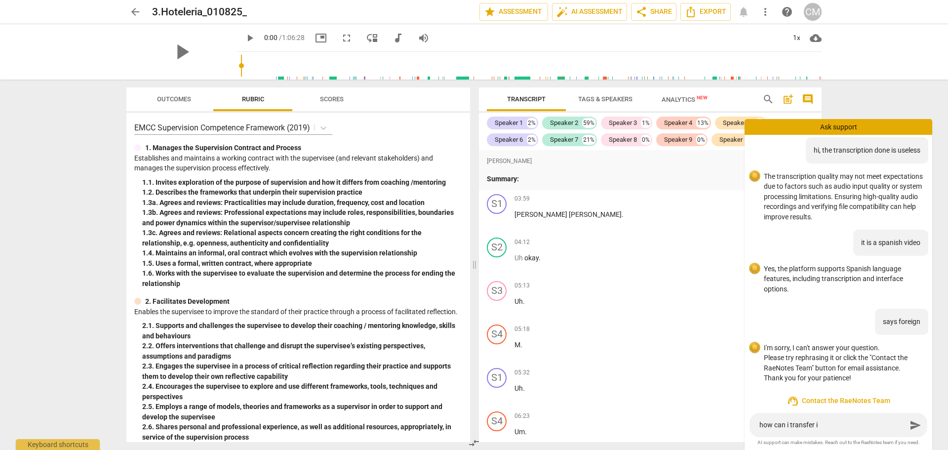
type textarea "how can i transfer it"
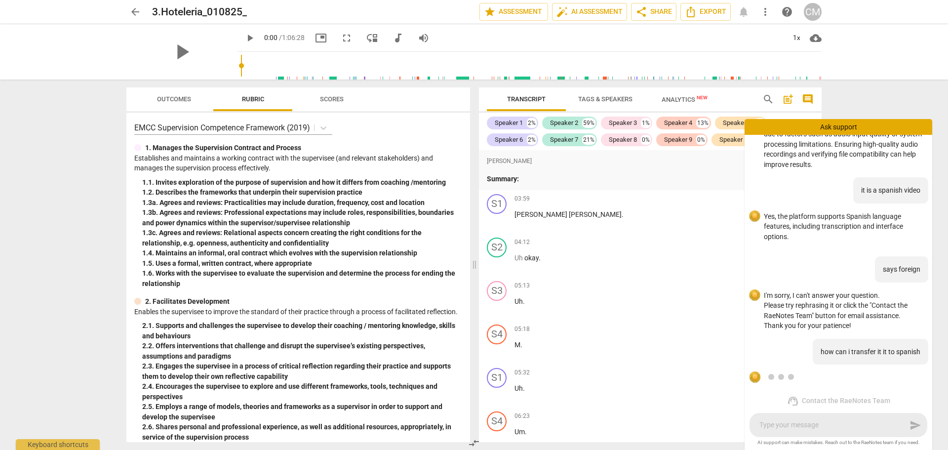
scroll to position [163, 0]
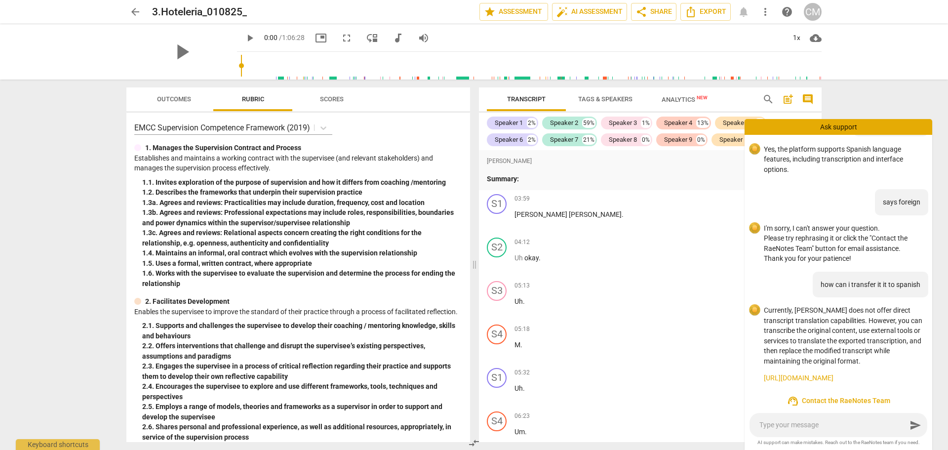
click at [817, 373] on link "https://raenotes.com/help/transcription_replacetranscript.html" at bounding box center [844, 378] width 160 height 10
click at [760, 11] on span "more_vert" at bounding box center [765, 12] width 12 height 12
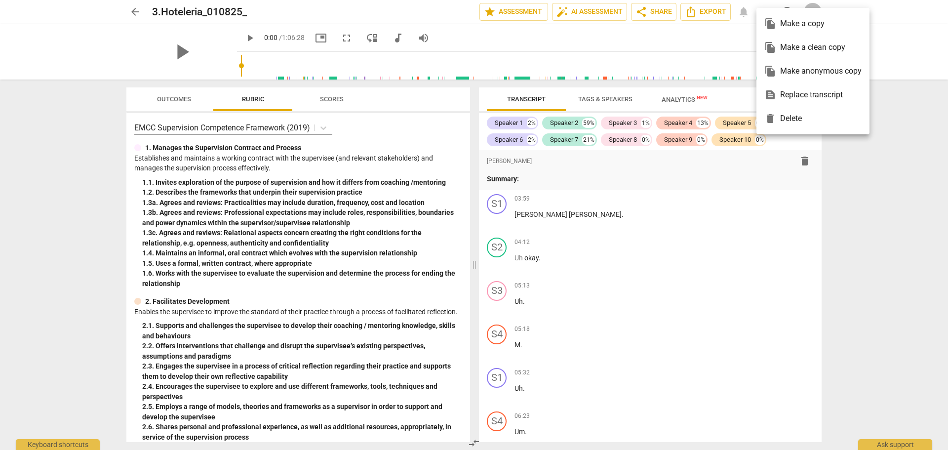
click at [815, 93] on div "text_snippet Replace transcript" at bounding box center [812, 95] width 97 height 24
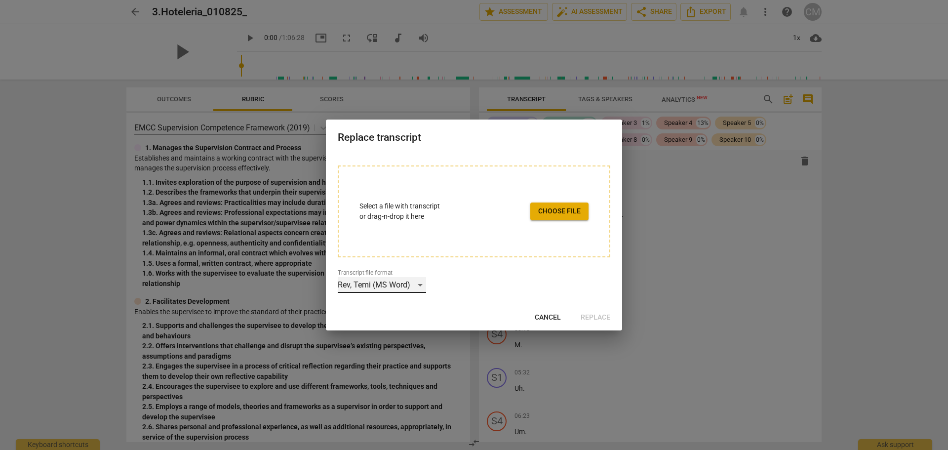
click at [418, 284] on div "Rev, Temi (MS Word)" at bounding box center [382, 285] width 88 height 16
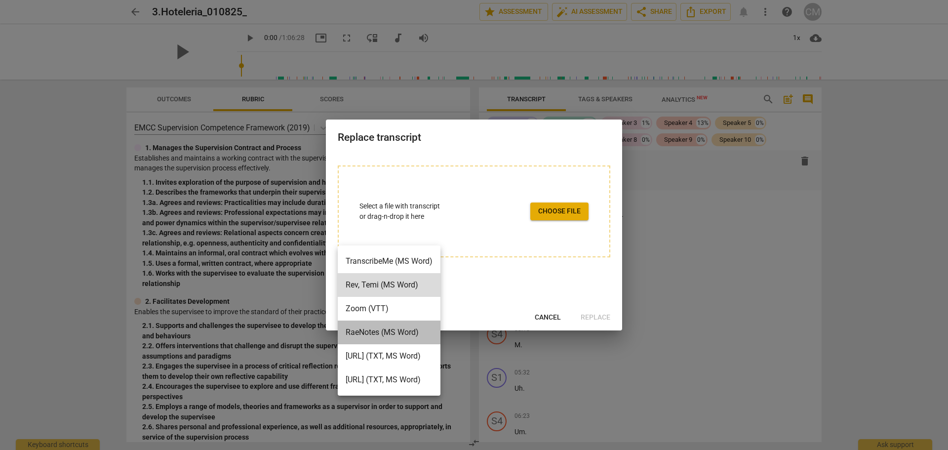
click at [412, 334] on li "RaeNotes (MS Word)" at bounding box center [389, 332] width 103 height 24
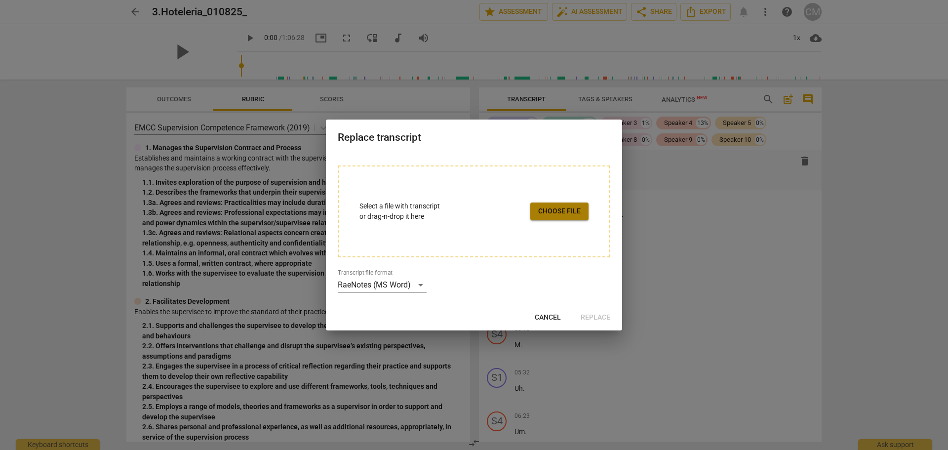
click at [550, 207] on span "Choose file" at bounding box center [559, 211] width 42 height 10
click at [421, 284] on div "RaeNotes (MS Word)" at bounding box center [382, 285] width 89 height 16
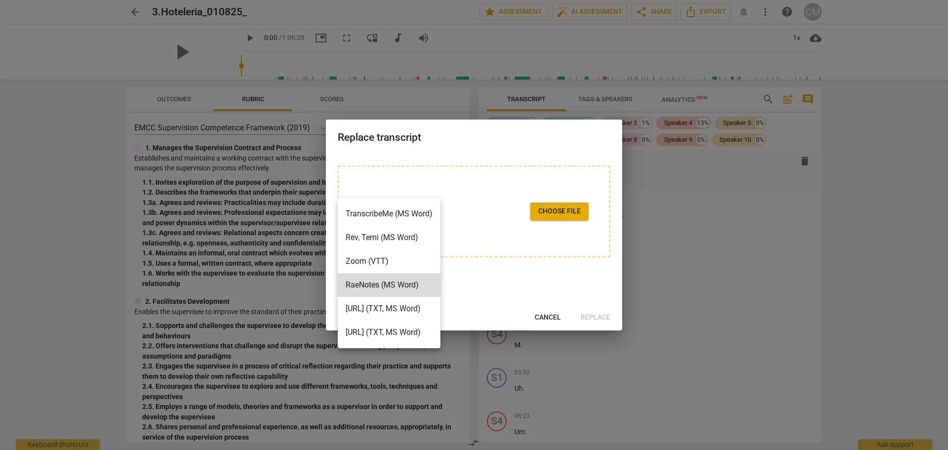
click at [384, 212] on li "TranscribeMe (MS Word)" at bounding box center [389, 214] width 103 height 24
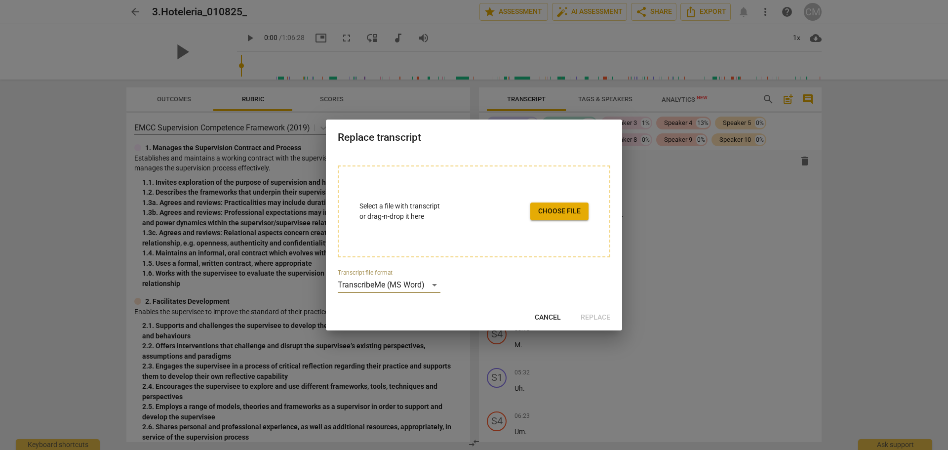
click at [553, 210] on span "Choose file" at bounding box center [559, 211] width 42 height 10
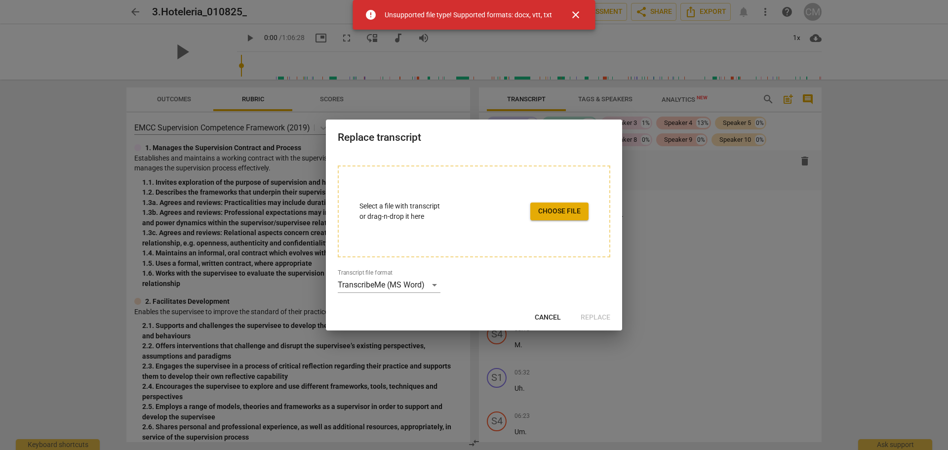
click at [572, 11] on span "close" at bounding box center [576, 15] width 12 height 12
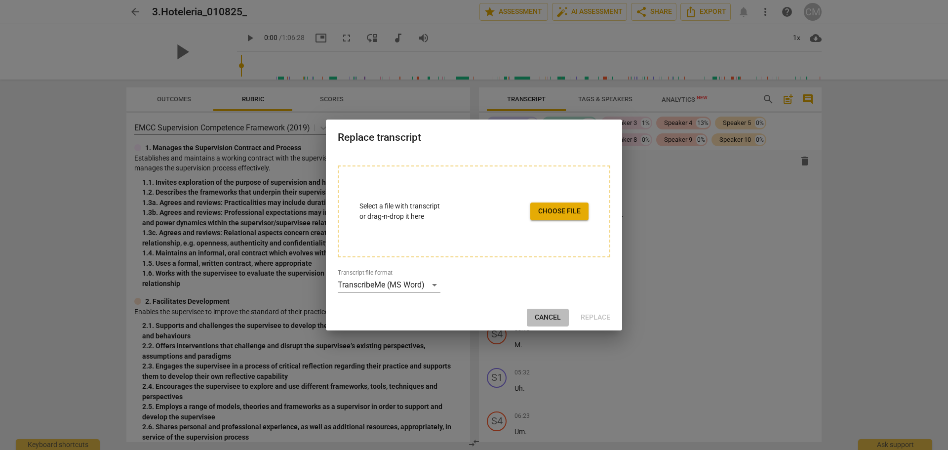
click at [551, 320] on span "Cancel" at bounding box center [548, 317] width 26 height 10
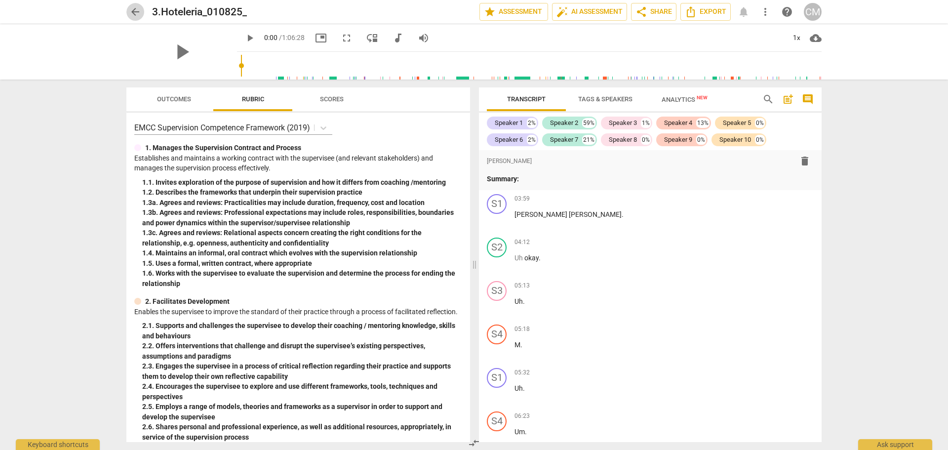
click at [138, 8] on span "arrow_back" at bounding box center [135, 12] width 12 height 12
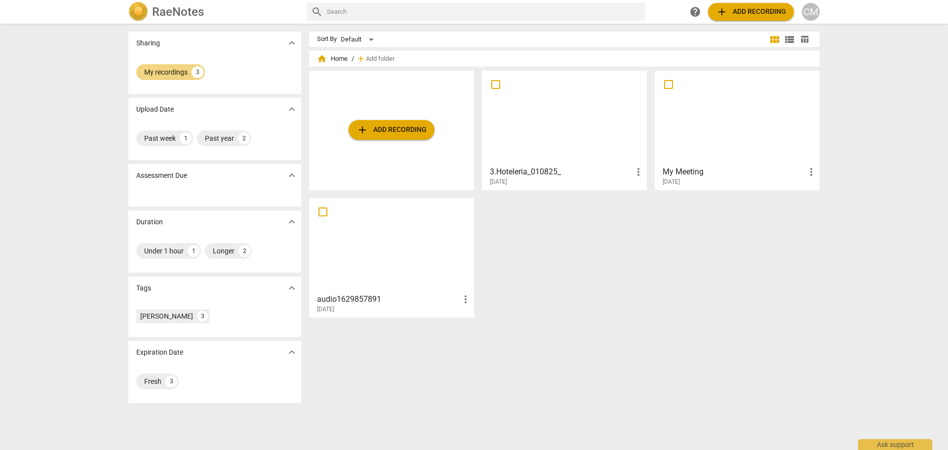
click at [636, 174] on span "more_vert" at bounding box center [638, 172] width 12 height 12
click at [531, 119] on div at bounding box center [474, 225] width 948 height 450
click at [370, 126] on span "add Add recording" at bounding box center [391, 130] width 70 height 12
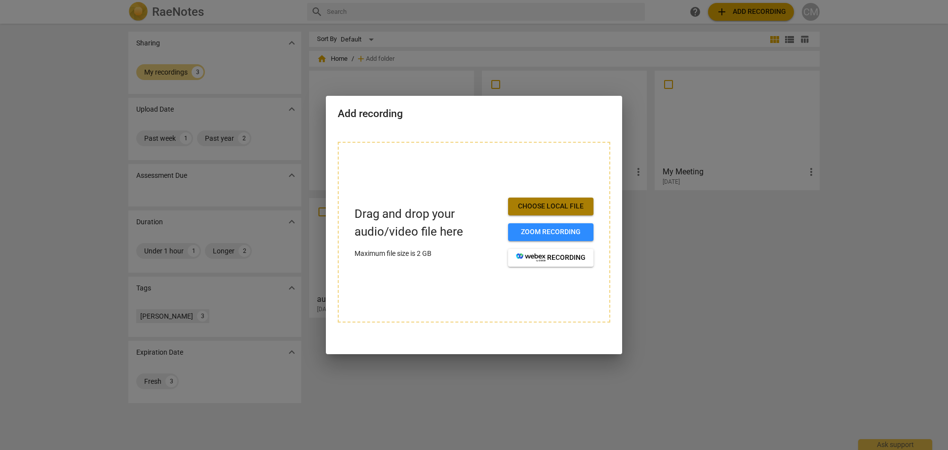
click at [563, 207] on span "Choose local file" at bounding box center [551, 206] width 70 height 10
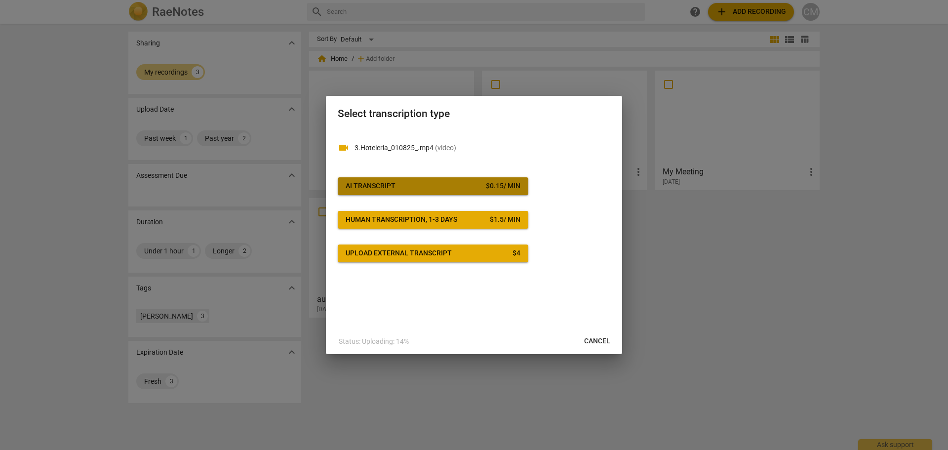
click at [507, 189] on div "$ 0.15 / min" at bounding box center [503, 186] width 35 height 10
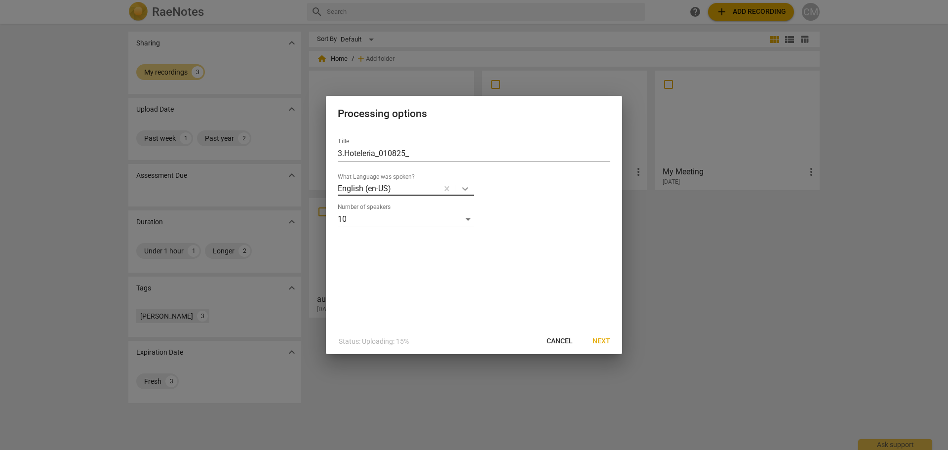
click at [468, 190] on icon at bounding box center [465, 189] width 10 height 10
click at [371, 236] on div "Spanish" at bounding box center [420, 230] width 165 height 24
click at [466, 223] on div "10" at bounding box center [406, 219] width 136 height 16
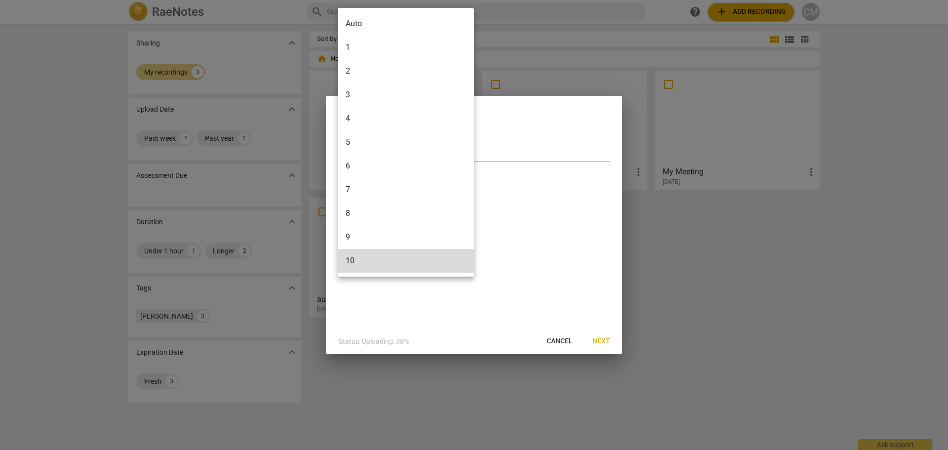
click at [405, 191] on li "7" at bounding box center [406, 190] width 136 height 24
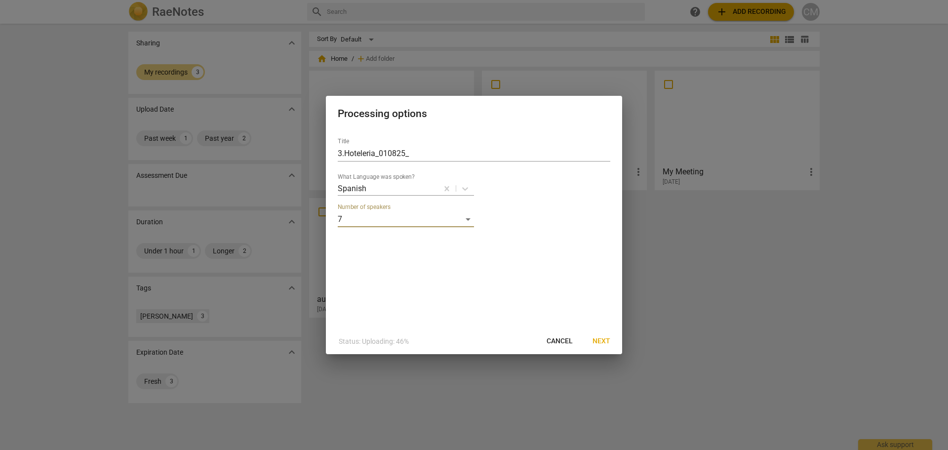
click at [592, 345] on span "Next" at bounding box center [601, 341] width 18 height 10
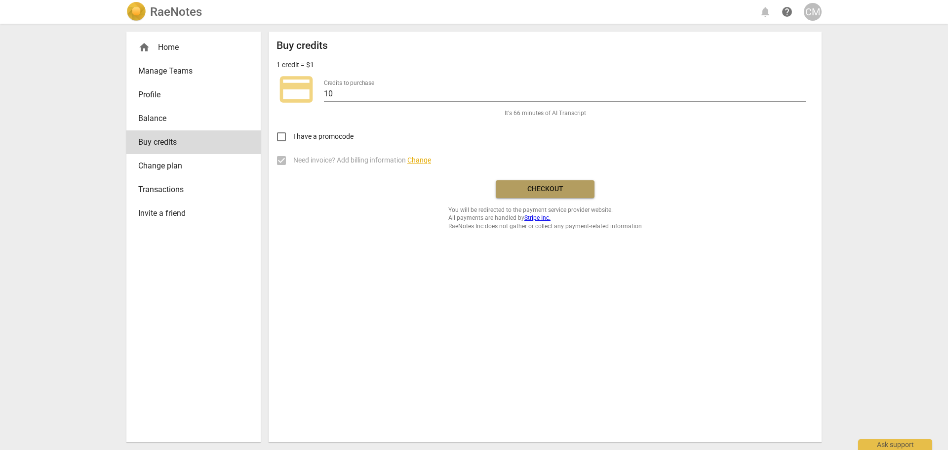
click at [554, 191] on span "Checkout" at bounding box center [544, 189] width 83 height 10
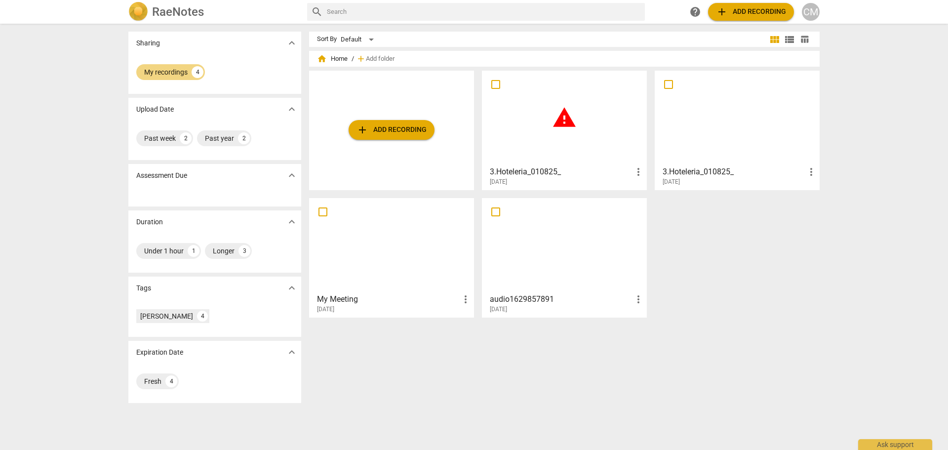
click at [495, 83] on input "checkbox" at bounding box center [495, 84] width 21 height 12
click at [635, 172] on span "more_vert" at bounding box center [638, 172] width 12 height 12
click at [649, 198] on li "Delete" at bounding box center [649, 196] width 38 height 24
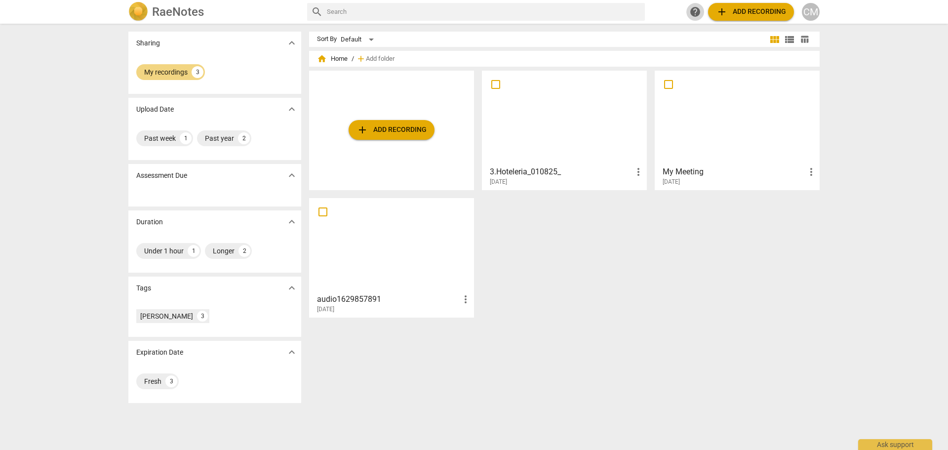
click at [693, 10] on span "help" at bounding box center [695, 12] width 12 height 12
click at [636, 172] on span "more_vert" at bounding box center [638, 172] width 12 height 12
drag, startPoint x: 537, startPoint y: 232, endPoint x: 537, endPoint y: 227, distance: 5.4
click at [537, 233] on div at bounding box center [474, 225] width 948 height 450
click at [531, 126] on div at bounding box center [564, 117] width 158 height 87
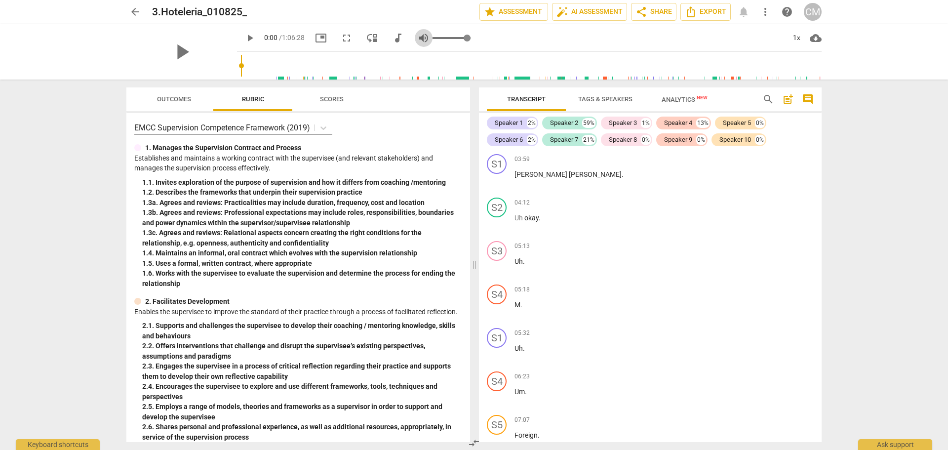
click at [419, 37] on span "volume_up" at bounding box center [424, 38] width 12 height 12
click at [419, 37] on span "volume_off" at bounding box center [424, 38] width 12 height 12
click at [807, 96] on span "comment" at bounding box center [808, 99] width 12 height 12
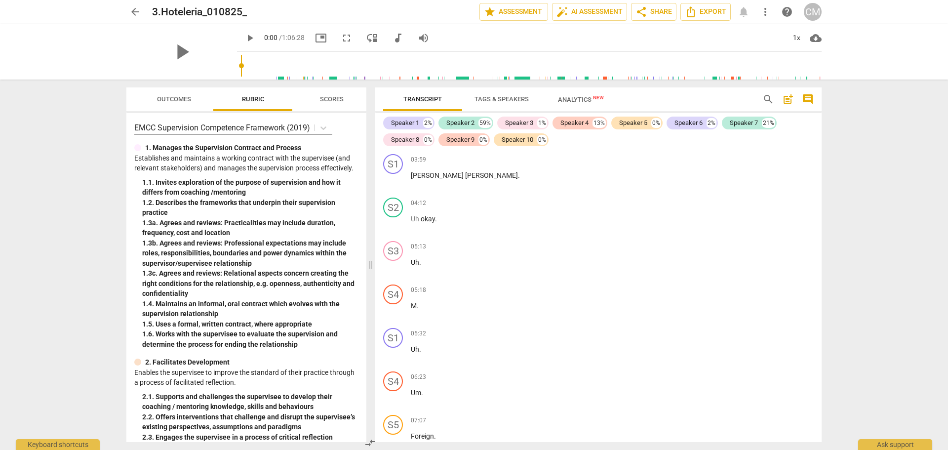
click at [807, 96] on span "comment" at bounding box center [808, 99] width 12 height 12
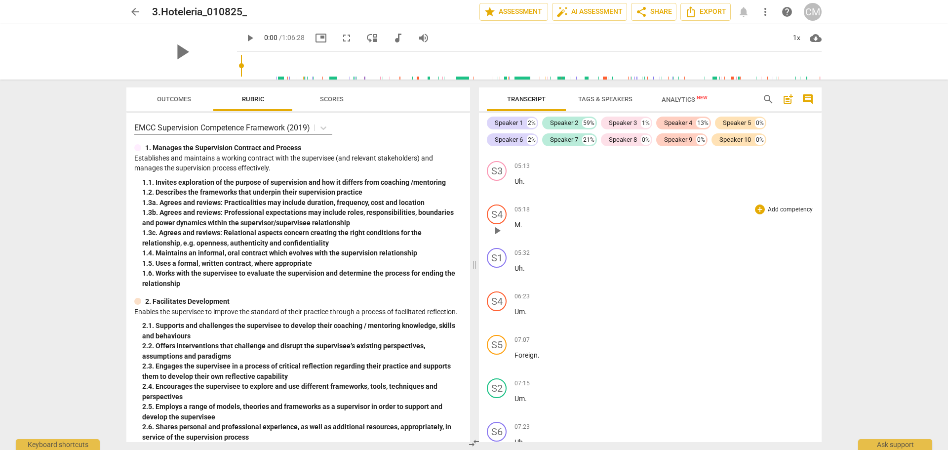
scroll to position [99, 0]
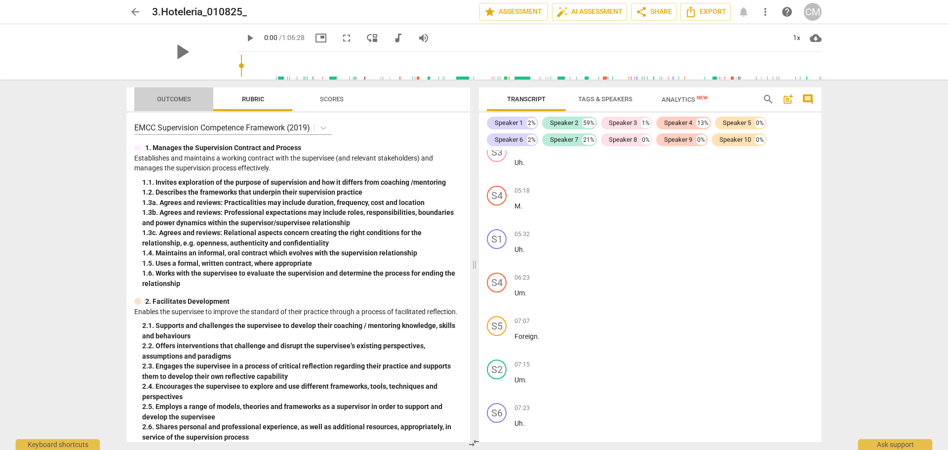
click at [168, 103] on span "Outcomes" at bounding box center [174, 99] width 58 height 13
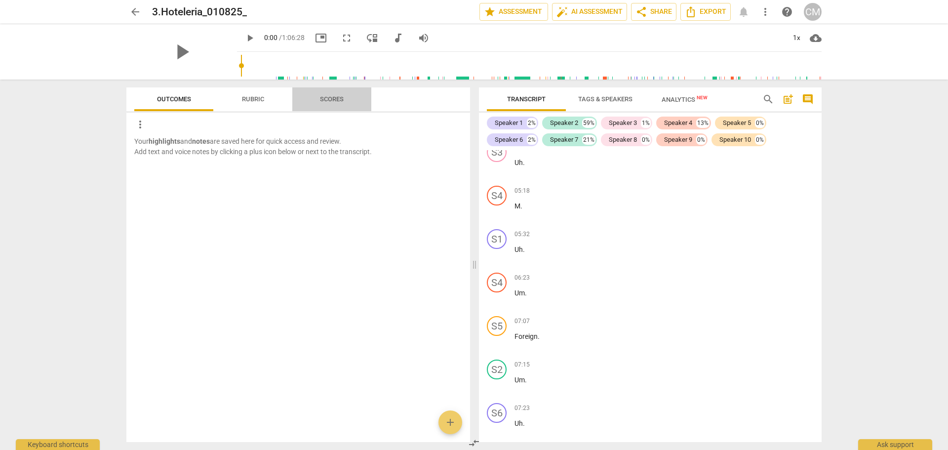
click at [349, 105] on span "Scores" at bounding box center [331, 99] width 47 height 13
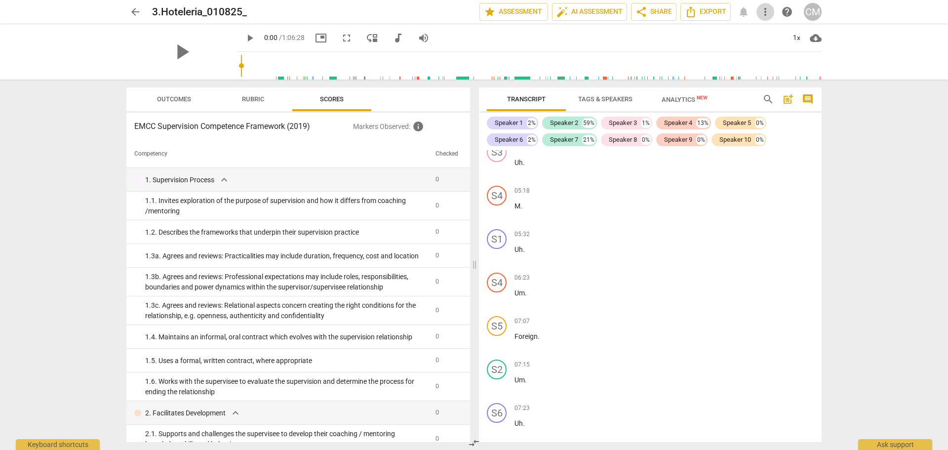
click at [766, 18] on button "more_vert" at bounding box center [765, 12] width 18 height 18
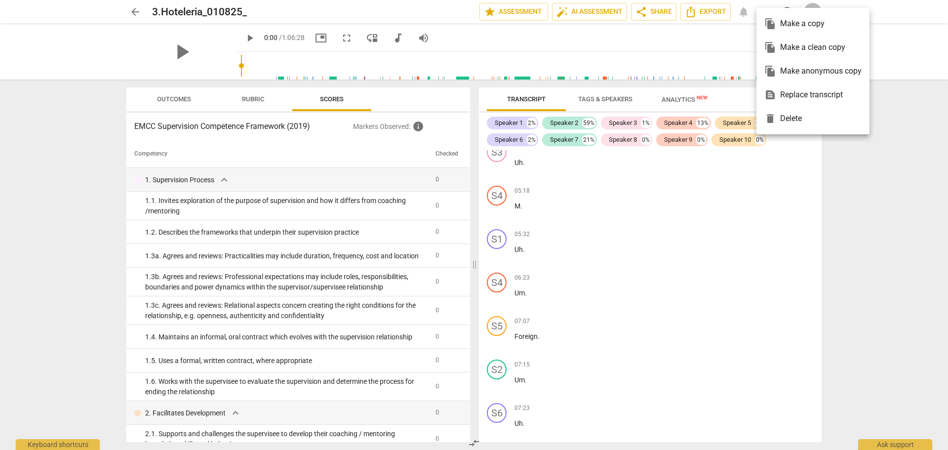
click at [786, 41] on div "file_copy Make a clean copy" at bounding box center [812, 48] width 97 height 24
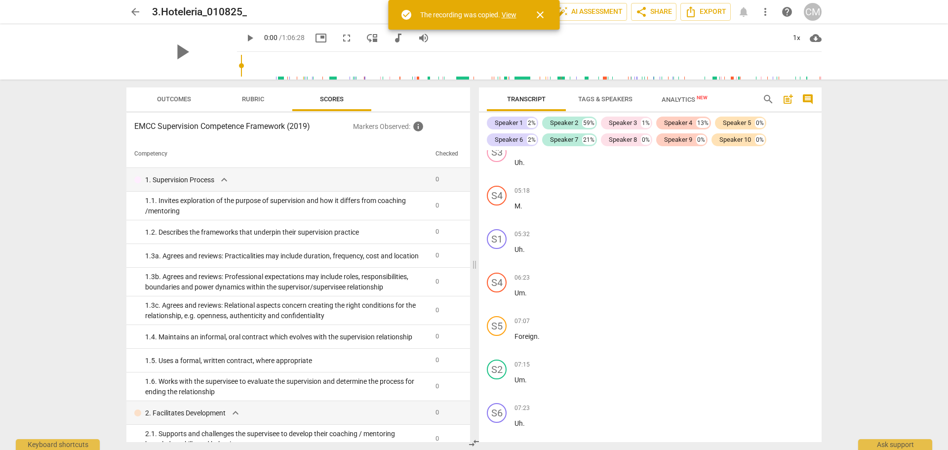
click at [510, 10] on div "The recording was copied. View" at bounding box center [468, 15] width 96 height 10
click at [509, 11] on link "View" at bounding box center [508, 15] width 15 height 8
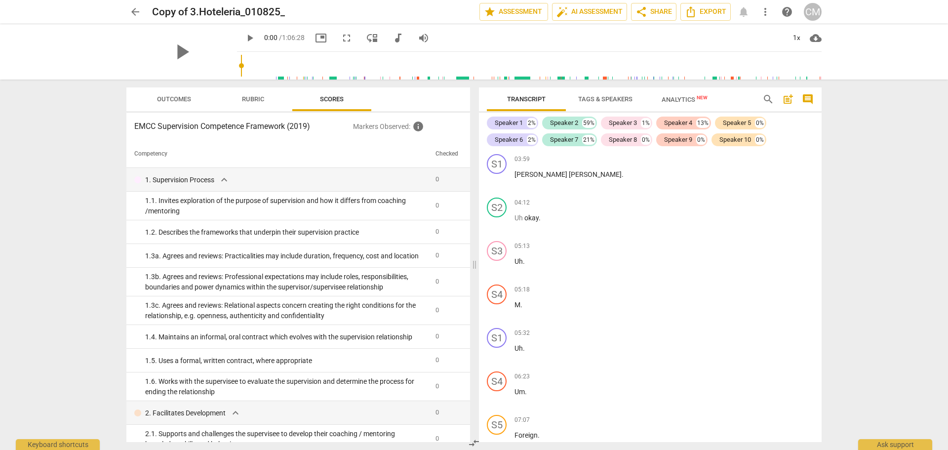
click at [134, 11] on span "arrow_back" at bounding box center [135, 12] width 12 height 12
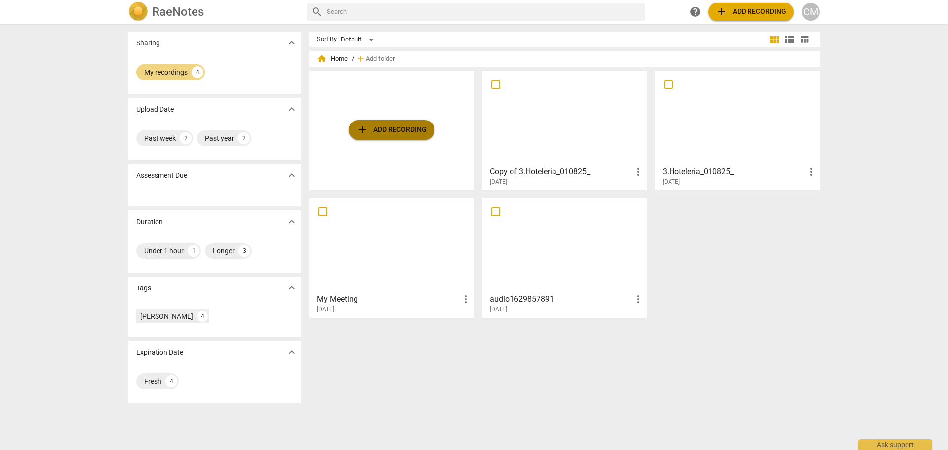
click at [410, 137] on button "add Add recording" at bounding box center [391, 130] width 86 height 20
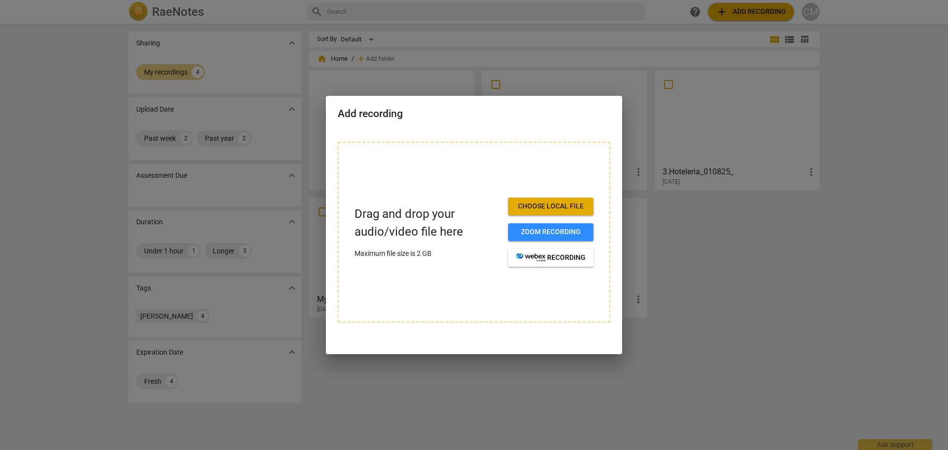
click at [552, 211] on button "Choose local file" at bounding box center [550, 206] width 85 height 18
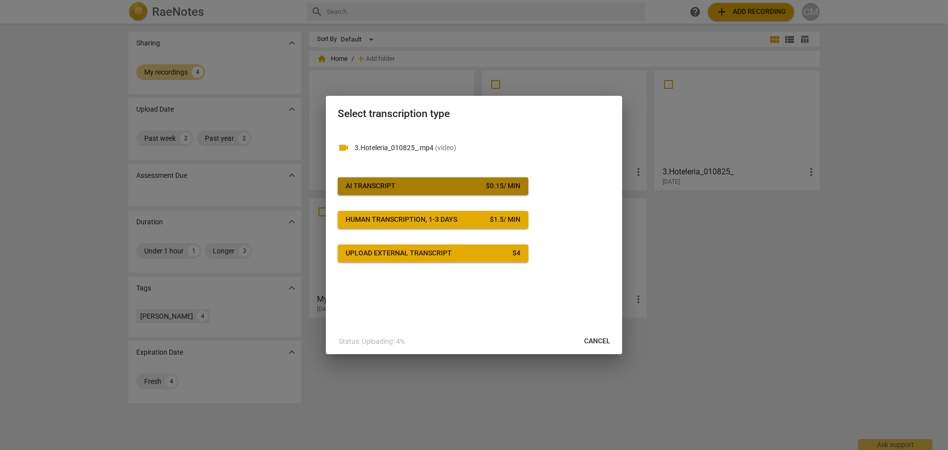
click at [418, 182] on span "AI Transcript $ 0.15 / min" at bounding box center [433, 186] width 175 height 10
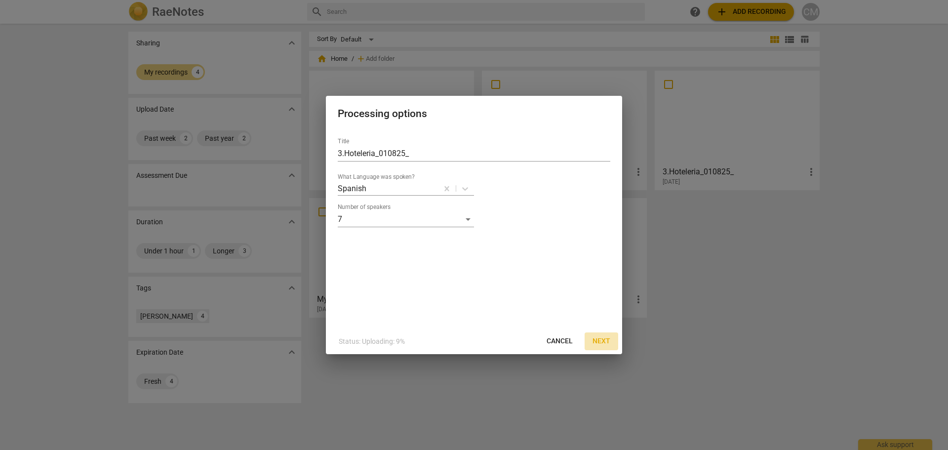
click at [609, 340] on span "Next" at bounding box center [601, 341] width 18 height 10
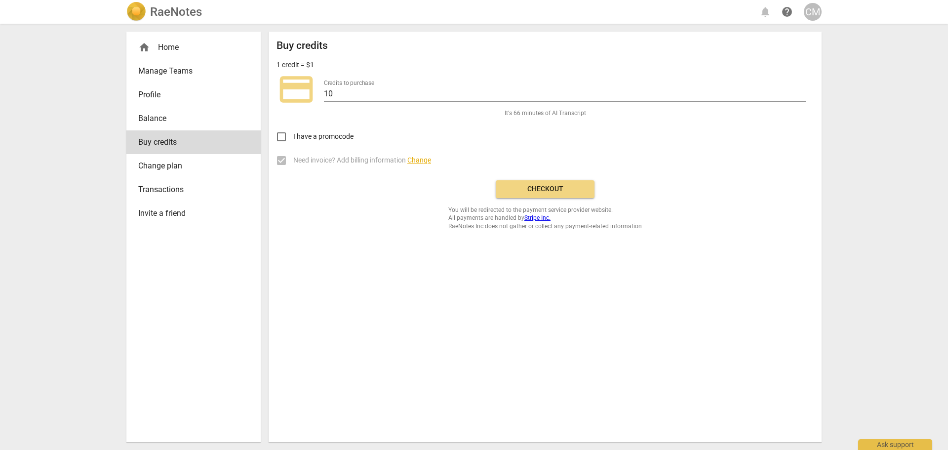
click at [567, 192] on span "Checkout" at bounding box center [544, 189] width 83 height 10
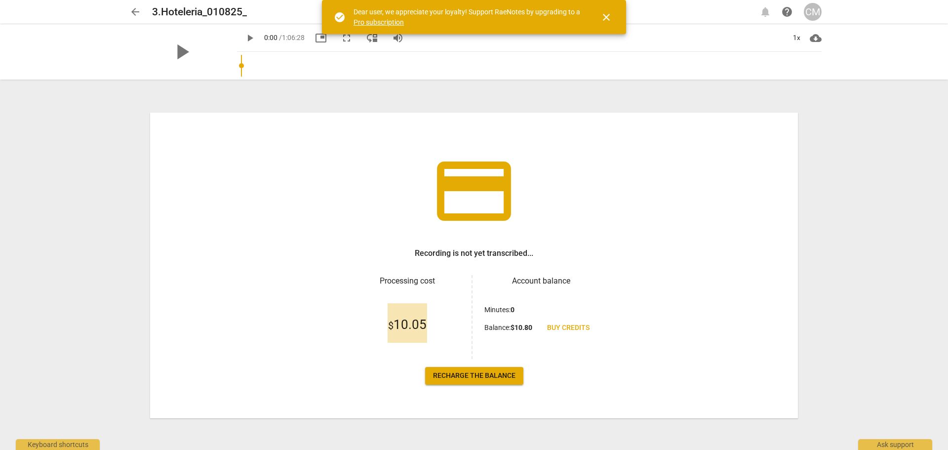
click at [509, 383] on link "Recharge the balance" at bounding box center [474, 376] width 98 height 18
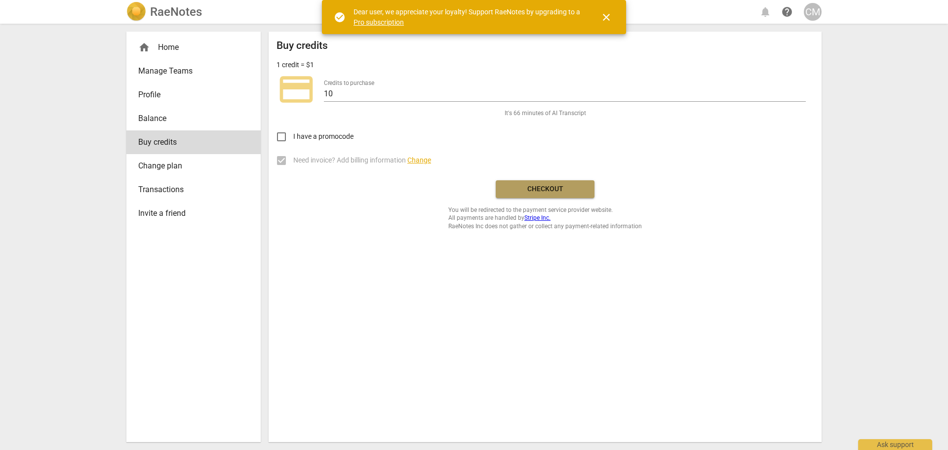
click at [548, 189] on span "Checkout" at bounding box center [544, 189] width 83 height 10
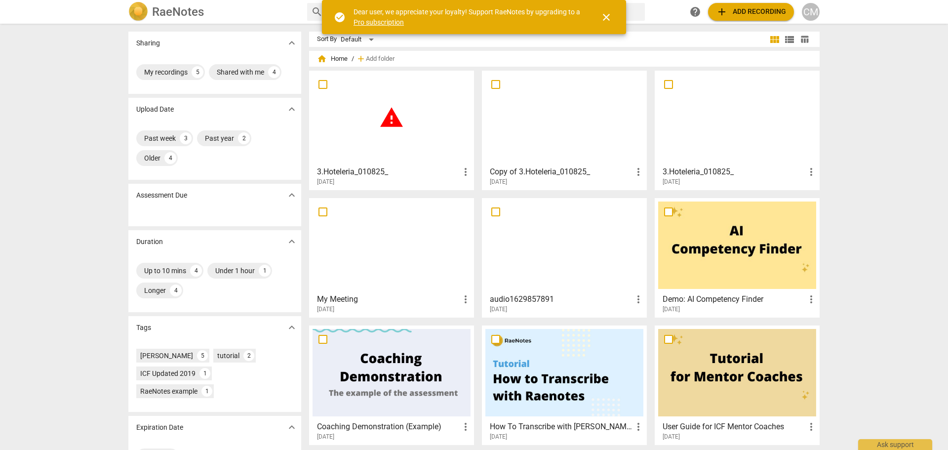
click at [463, 169] on span "more_vert" at bounding box center [466, 172] width 12 height 12
click at [393, 121] on div at bounding box center [474, 225] width 948 height 450
click at [393, 121] on span "warning" at bounding box center [391, 117] width 25 height 25
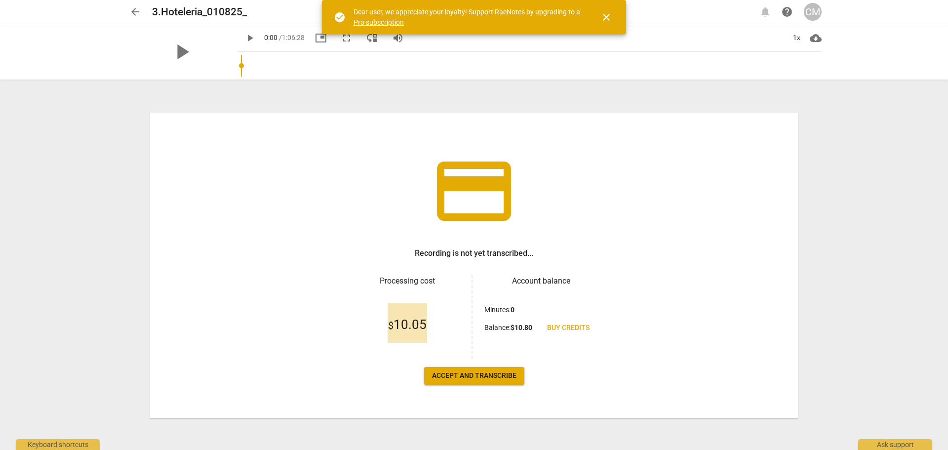
click at [485, 381] on button "Accept and transcribe" at bounding box center [474, 376] width 100 height 18
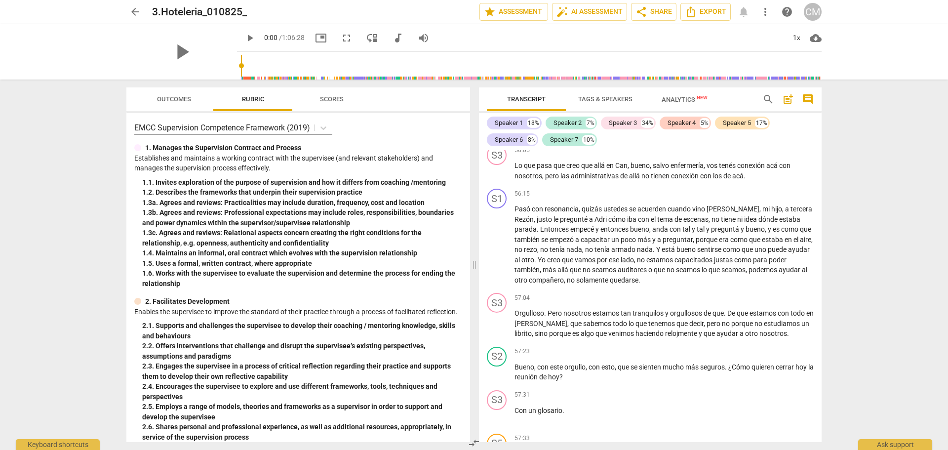
scroll to position [20878, 0]
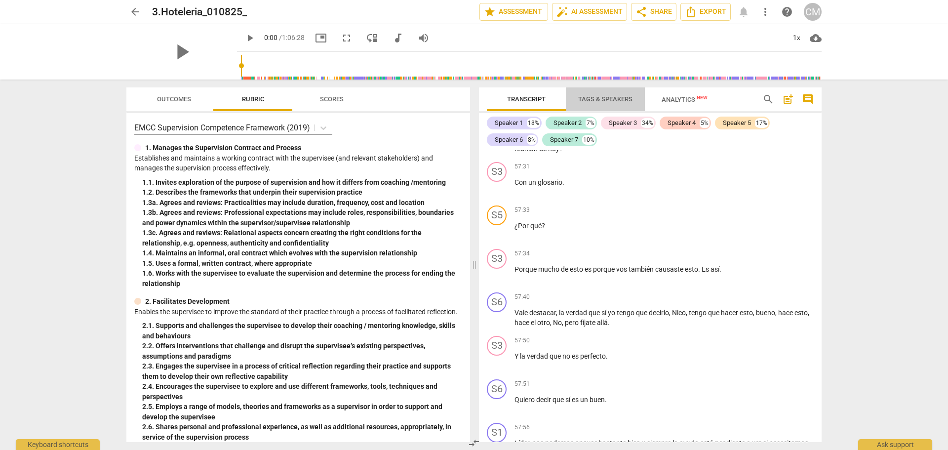
click at [624, 100] on span "Tags & Speakers" at bounding box center [605, 98] width 54 height 7
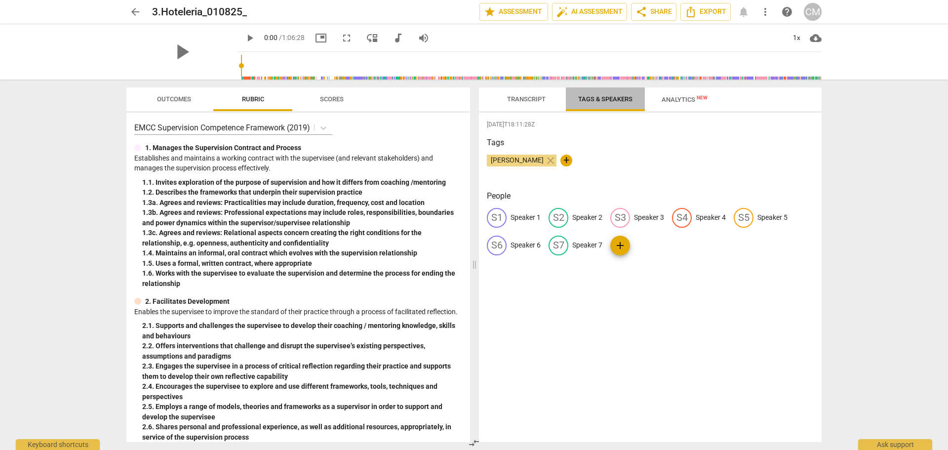
click at [624, 100] on span "Tags & Speakers" at bounding box center [605, 98] width 54 height 7
click at [527, 97] on span "Transcript" at bounding box center [526, 98] width 38 height 7
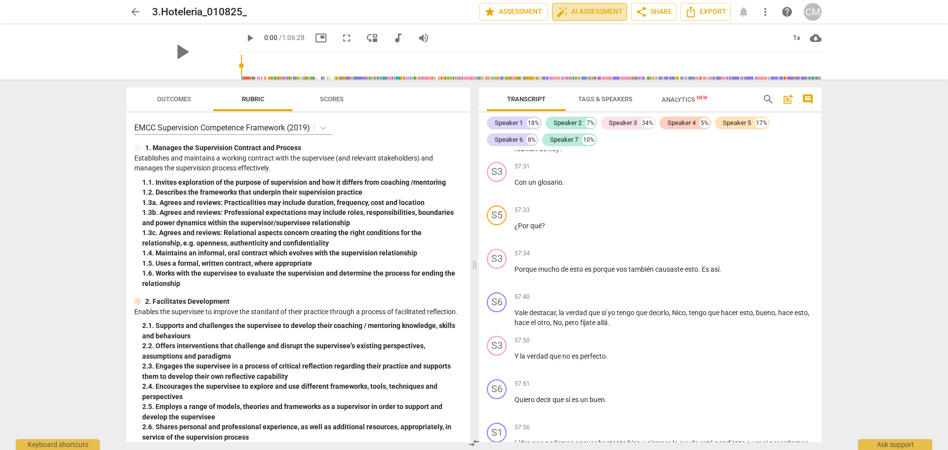
click at [564, 11] on span "auto_fix_high" at bounding box center [562, 12] width 12 height 12
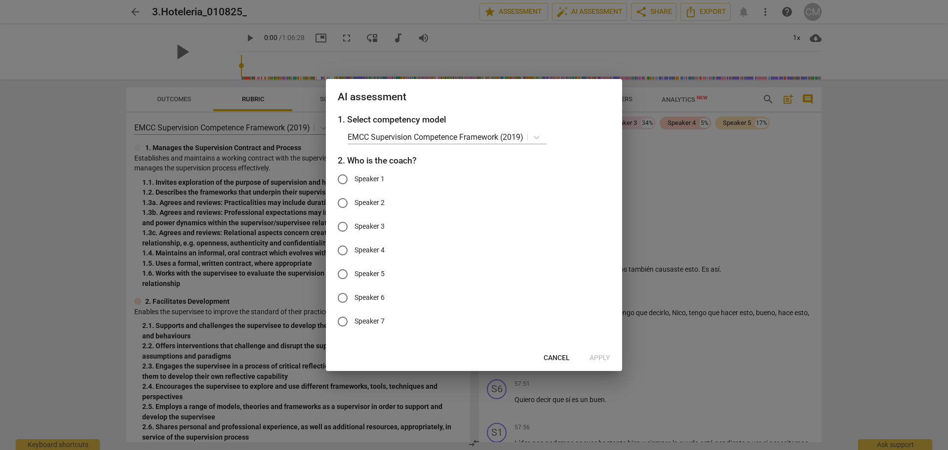
click at [555, 358] on span "Cancel" at bounding box center [556, 358] width 26 height 10
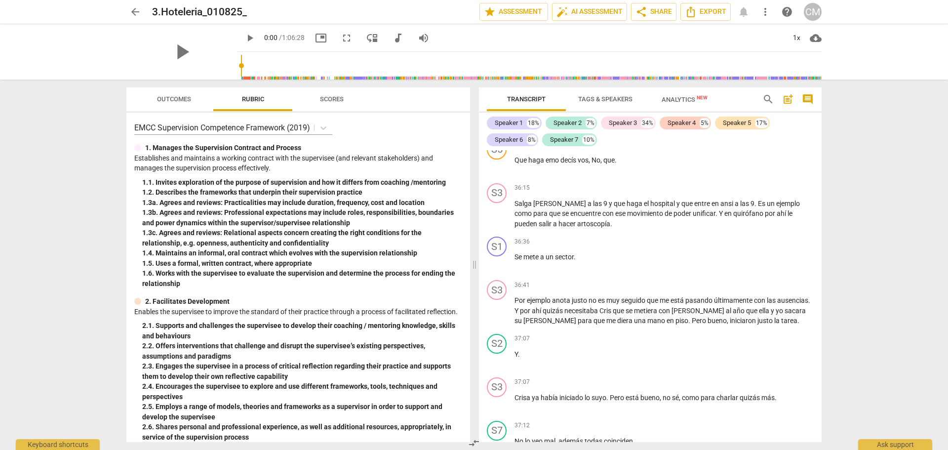
scroll to position [13381, 0]
click at [608, 102] on span "Tags & Speakers" at bounding box center [605, 98] width 54 height 7
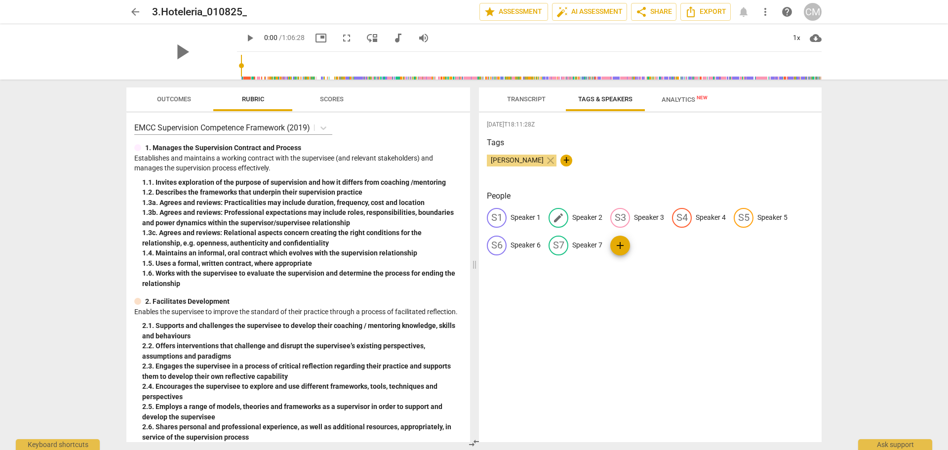
click at [559, 219] on span "edit" at bounding box center [558, 218] width 12 height 12
click at [499, 249] on span "edit" at bounding box center [497, 245] width 12 height 12
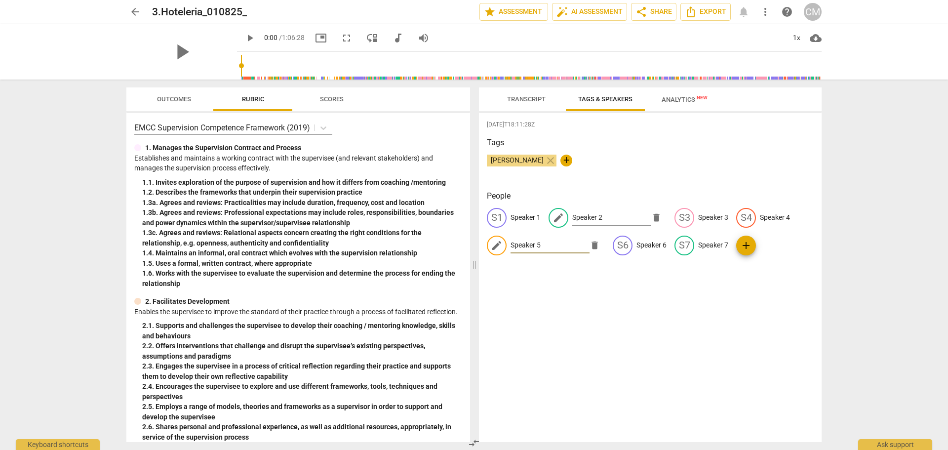
click at [592, 249] on span "delete" at bounding box center [594, 245] width 10 height 10
drag, startPoint x: 715, startPoint y: 152, endPoint x: 699, endPoint y: 173, distance: 26.5
click at [715, 153] on div "Tags Cecilia McKay close +" at bounding box center [650, 159] width 327 height 45
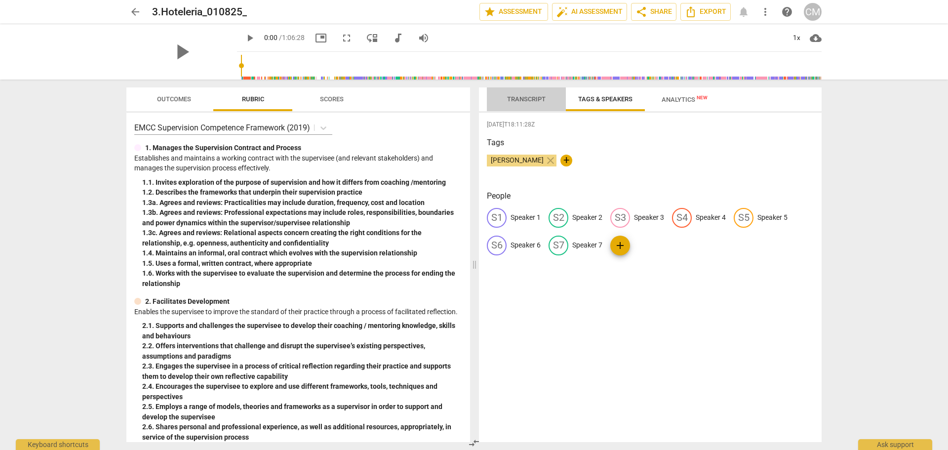
click at [524, 107] on button "Transcript" at bounding box center [526, 99] width 79 height 24
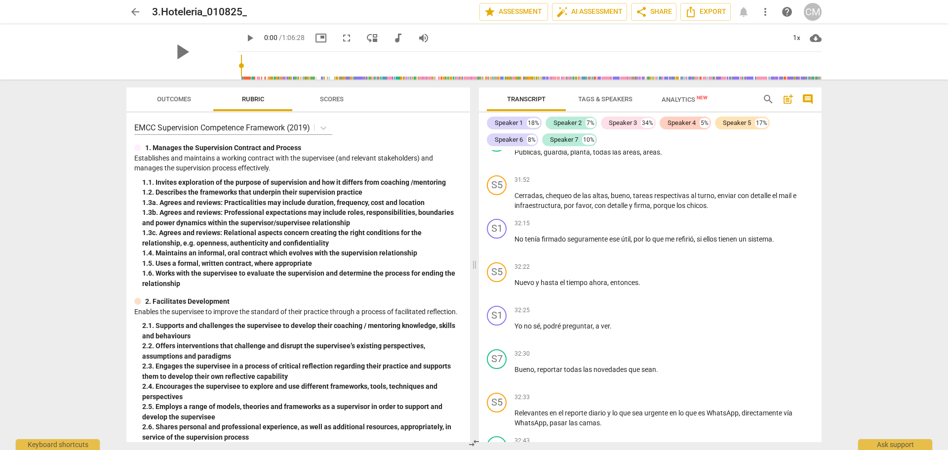
scroll to position [11752, 0]
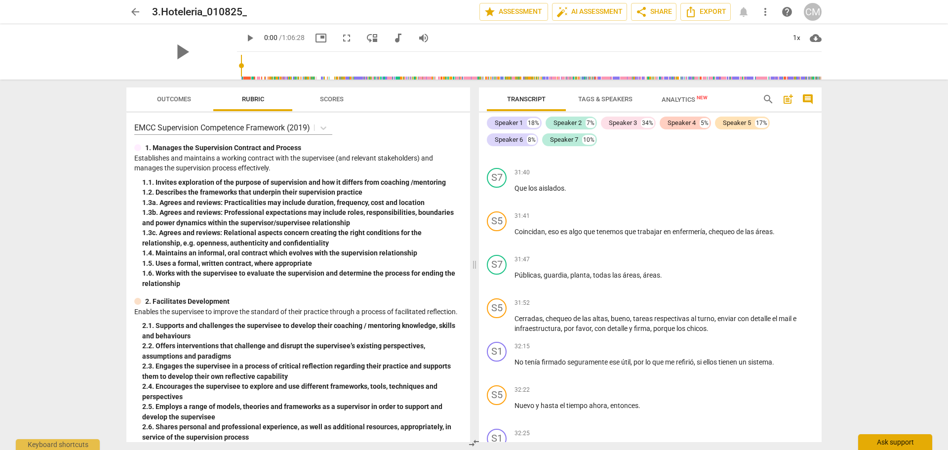
click at [899, 438] on div "Ask support" at bounding box center [895, 442] width 74 height 16
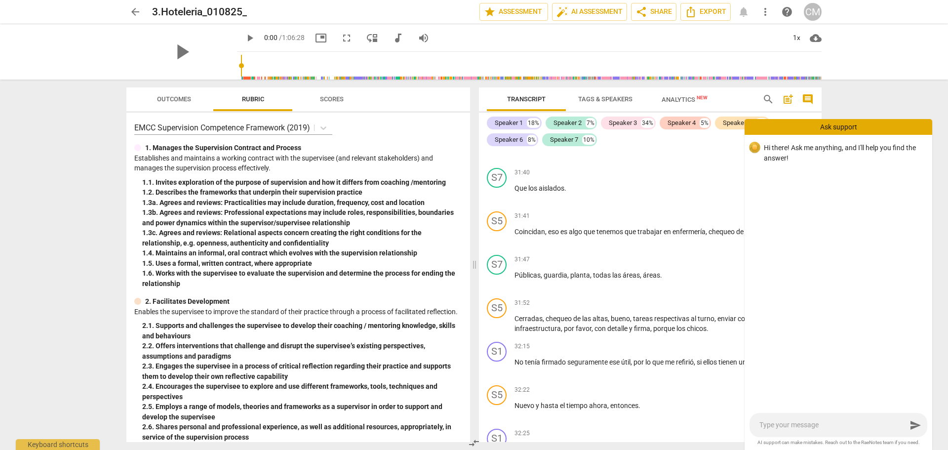
click at [686, 428] on div "32:25 + Add competency keyboard_arrow_right" at bounding box center [663, 433] width 299 height 10
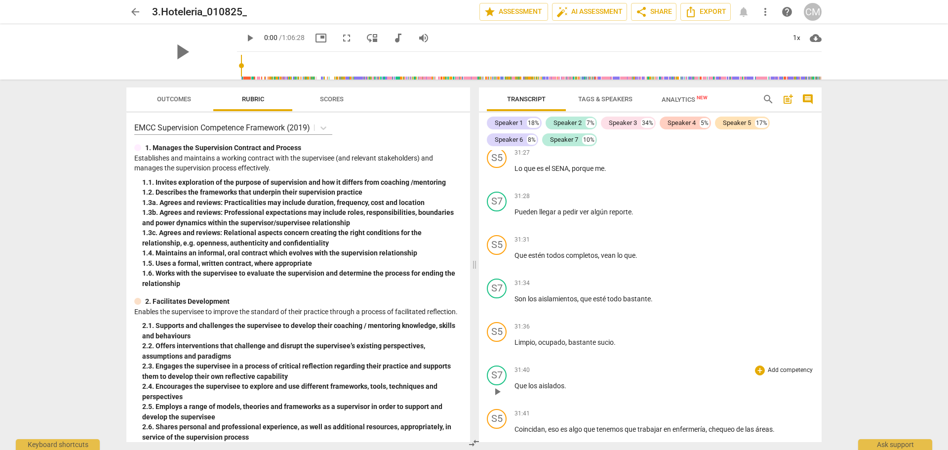
scroll to position [11308, 0]
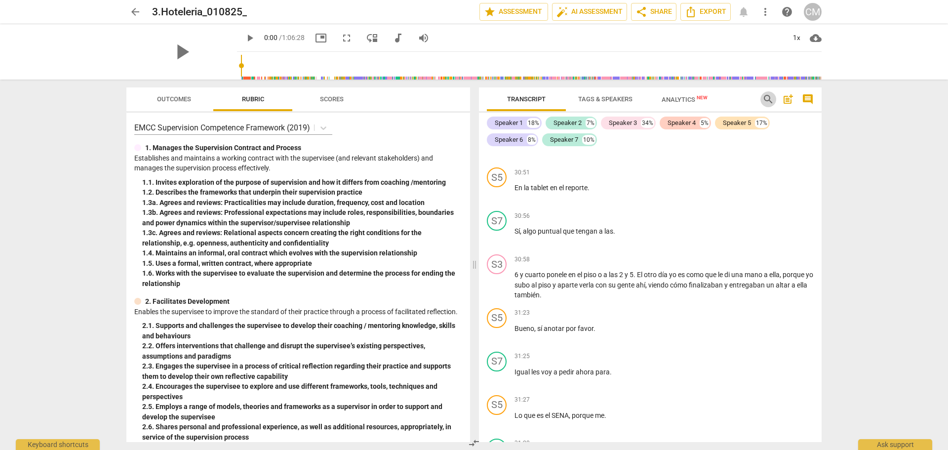
click at [770, 102] on span "search" at bounding box center [768, 99] width 12 height 12
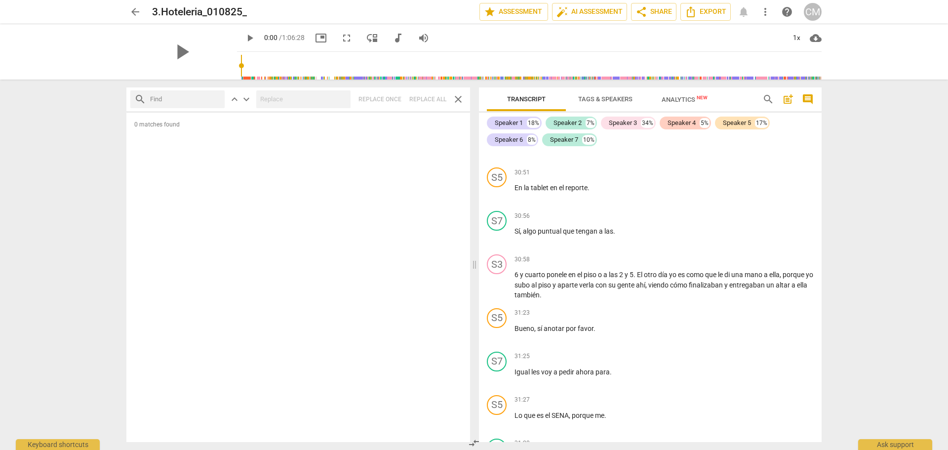
click at [770, 102] on span "search" at bounding box center [768, 99] width 12 height 12
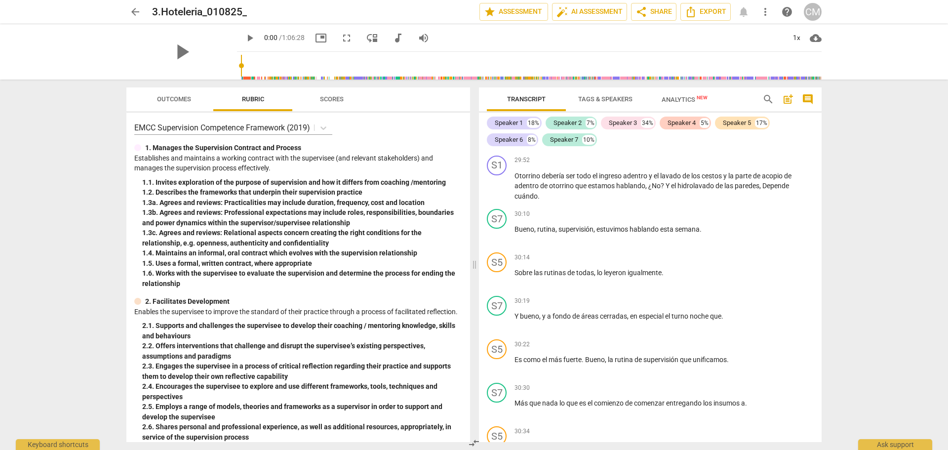
scroll to position [10617, 0]
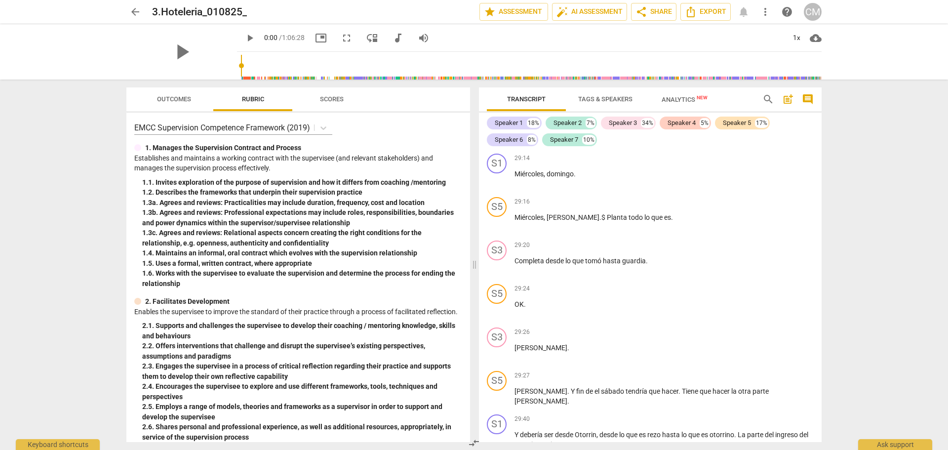
click at [691, 97] on span "Analytics New" at bounding box center [684, 99] width 46 height 7
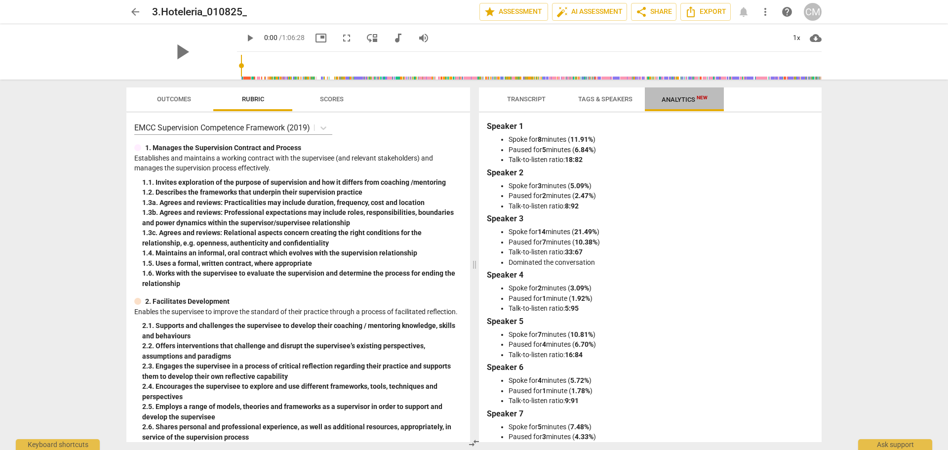
click at [691, 99] on span "Analytics New" at bounding box center [684, 99] width 46 height 7
drag, startPoint x: 533, startPoint y: 94, endPoint x: 656, endPoint y: 121, distance: 126.8
click at [533, 93] on span "Transcript" at bounding box center [526, 99] width 62 height 13
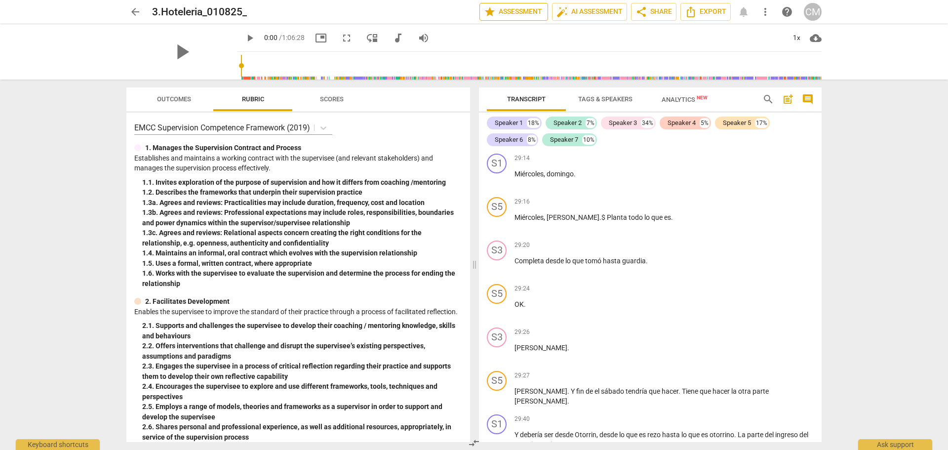
click at [501, 7] on span "star Assessment" at bounding box center [514, 12] width 60 height 12
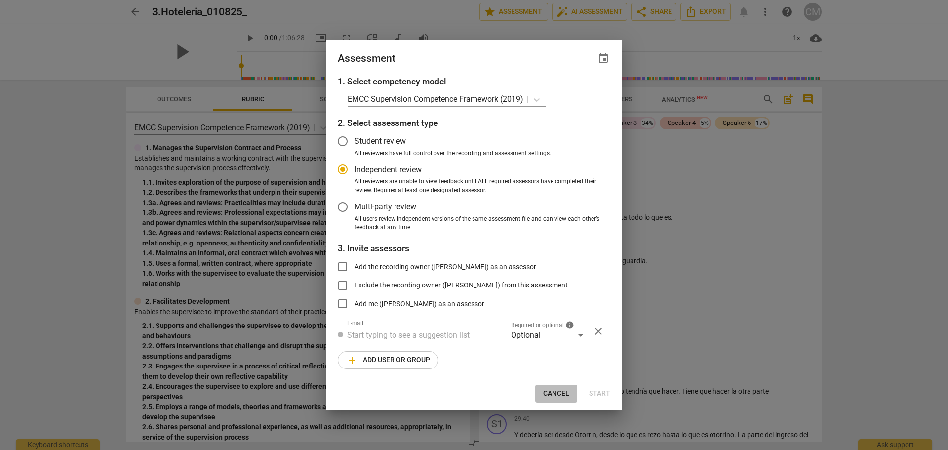
click at [555, 393] on span "Cancel" at bounding box center [556, 393] width 26 height 10
radio input "false"
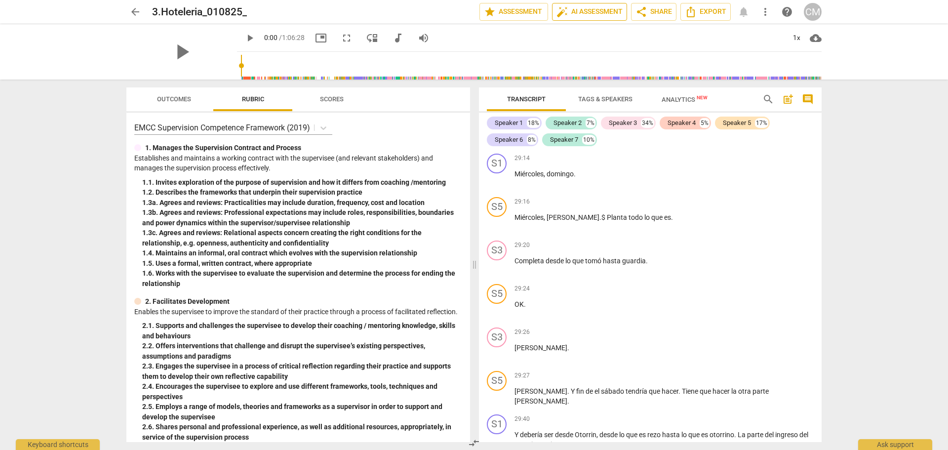
click at [596, 8] on span "auto_fix_high AI Assessment" at bounding box center [589, 12] width 66 height 12
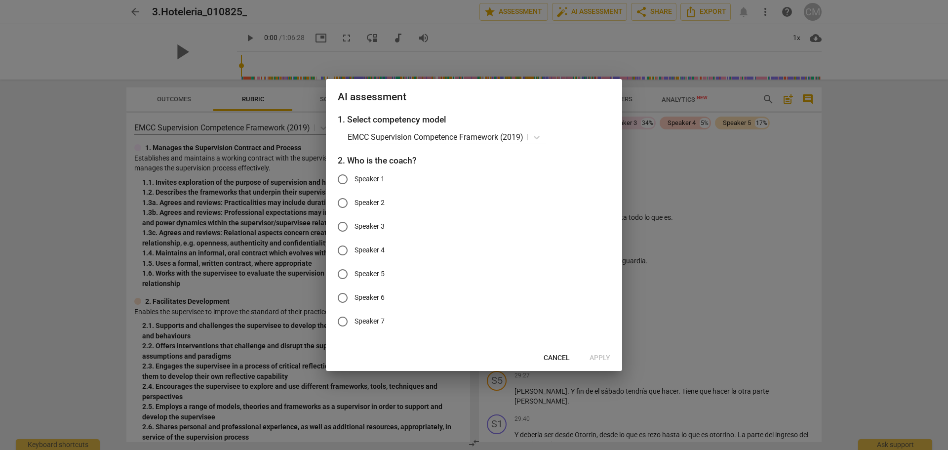
click at [345, 323] on input "Speaker 7" at bounding box center [343, 321] width 24 height 24
radio input "true"
click at [561, 357] on span "Cancel" at bounding box center [556, 358] width 26 height 10
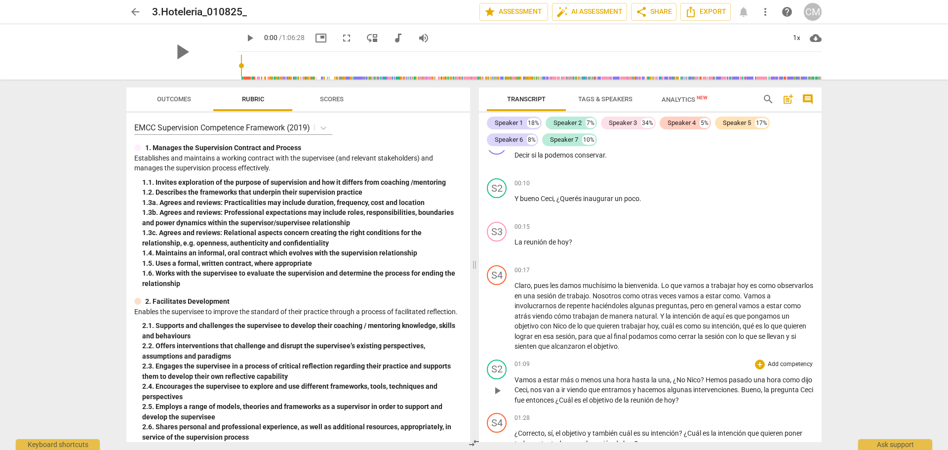
scroll to position [104, 0]
click at [610, 8] on span "auto_fix_high AI Assessment" at bounding box center [589, 12] width 66 height 12
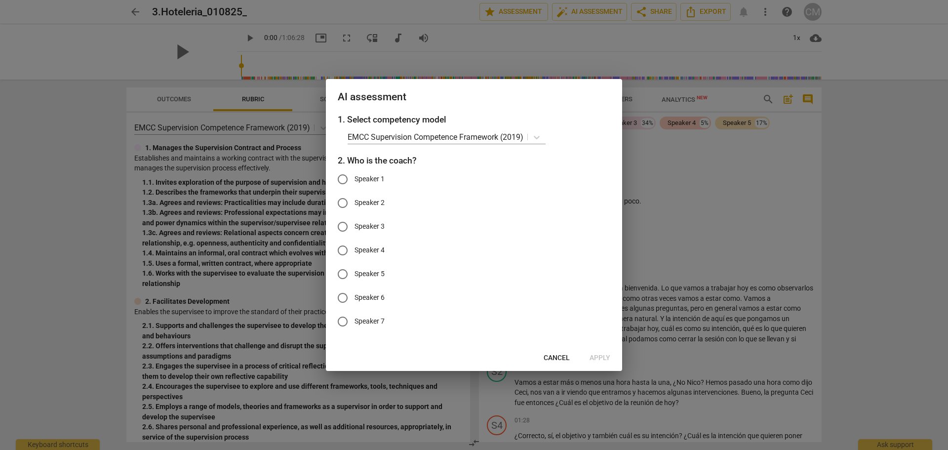
click at [729, 172] on div at bounding box center [474, 225] width 948 height 450
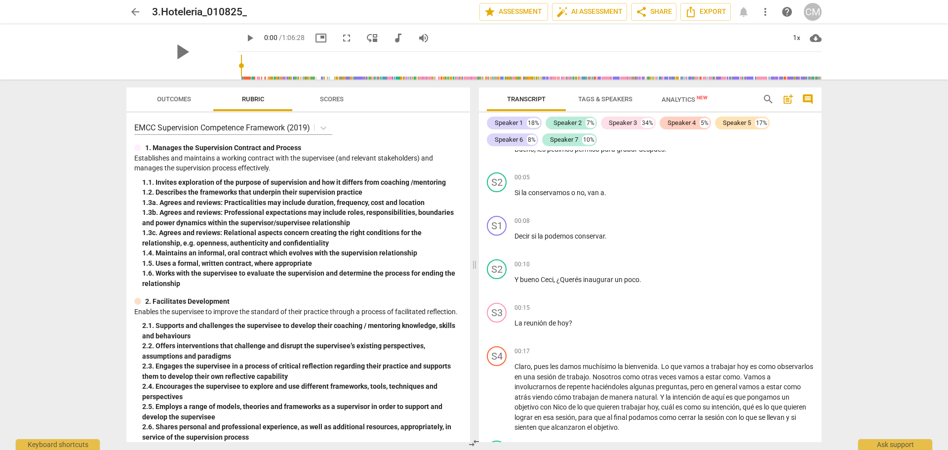
scroll to position [0, 0]
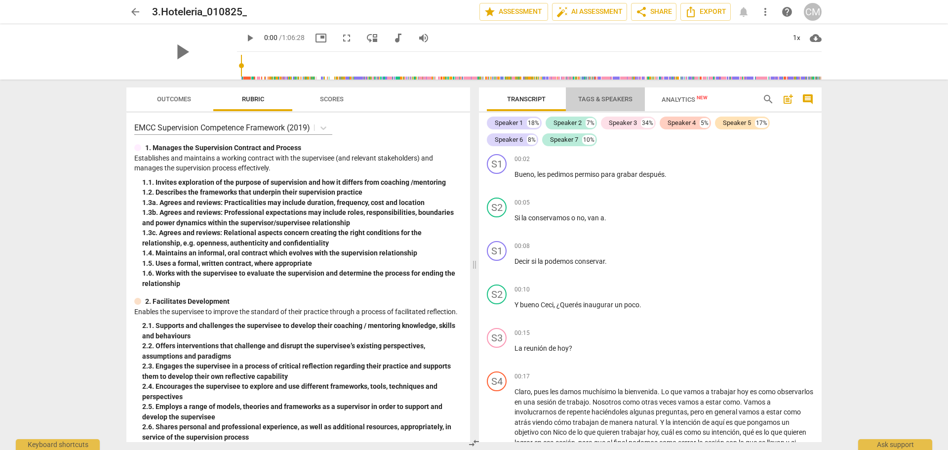
click at [582, 96] on span "Tags & Speakers" at bounding box center [605, 98] width 54 height 7
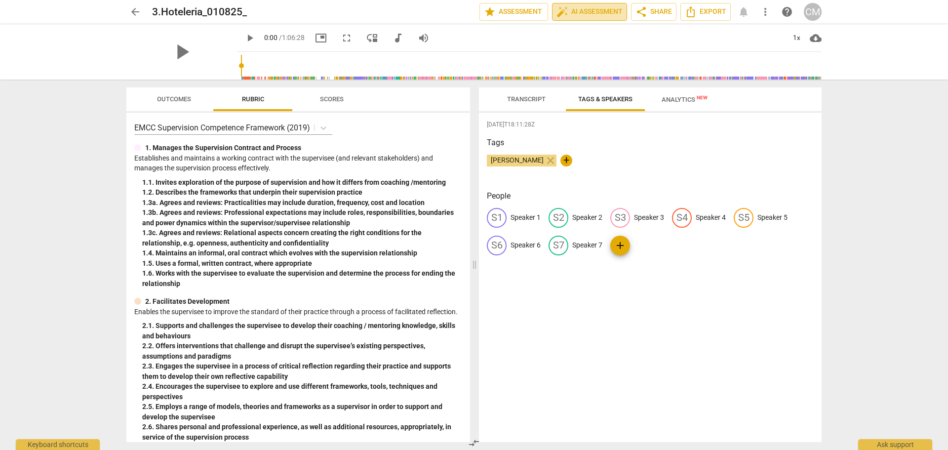
click at [603, 15] on span "auto_fix_high AI Assessment" at bounding box center [589, 12] width 66 height 12
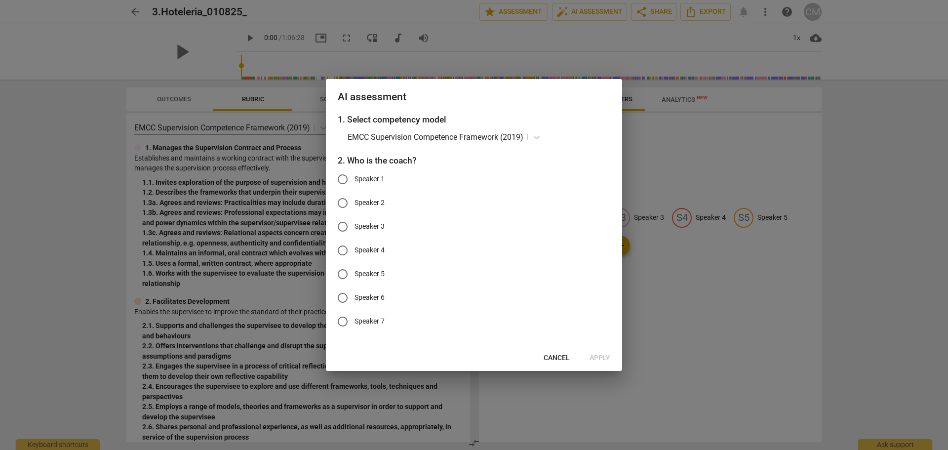
click at [341, 254] on input "Speaker 4" at bounding box center [343, 250] width 24 height 24
radio input "true"
click at [601, 364] on button "Apply" at bounding box center [599, 358] width 37 height 18
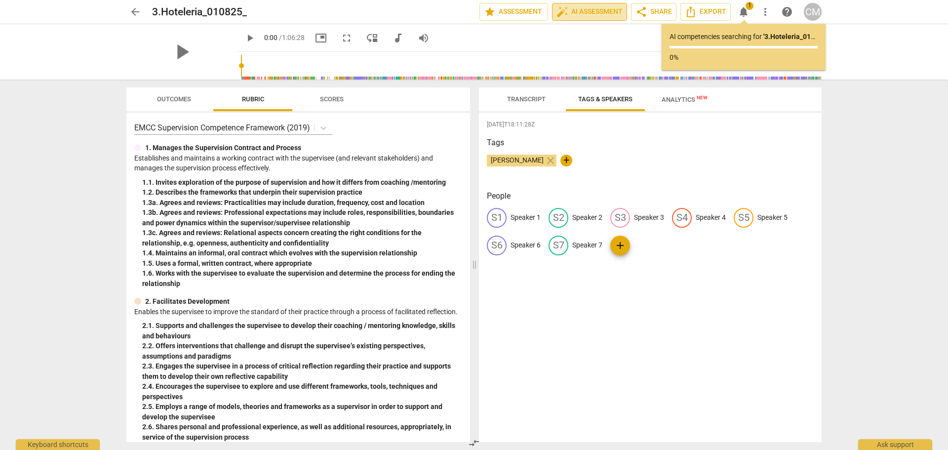
click at [593, 11] on span "auto_fix_high AI Assessment" at bounding box center [589, 12] width 66 height 12
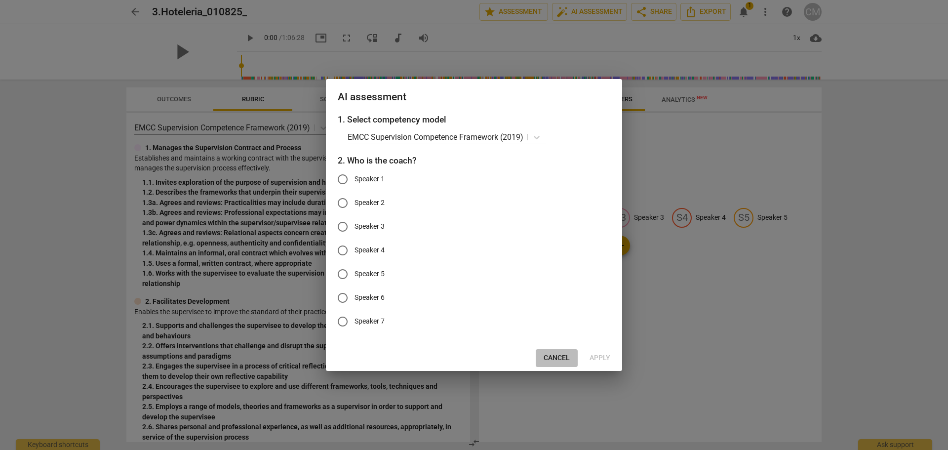
click at [545, 360] on span "Cancel" at bounding box center [556, 358] width 26 height 10
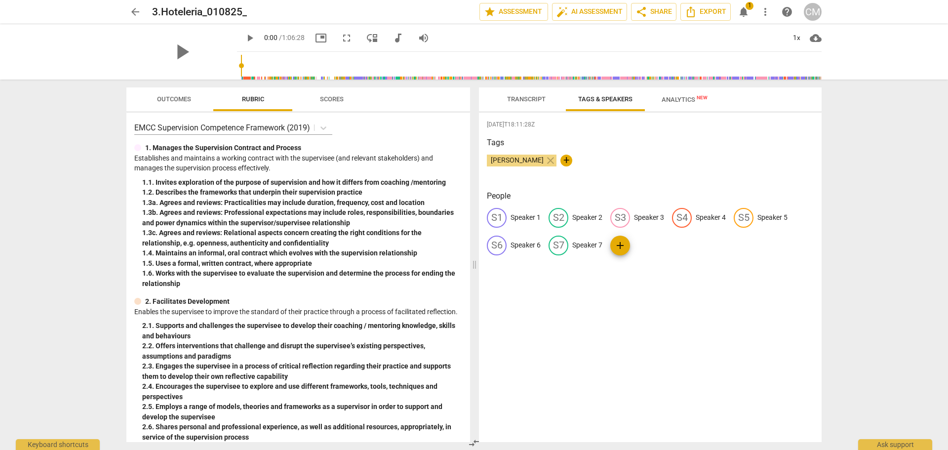
click at [531, 108] on button "Transcript" at bounding box center [526, 99] width 79 height 24
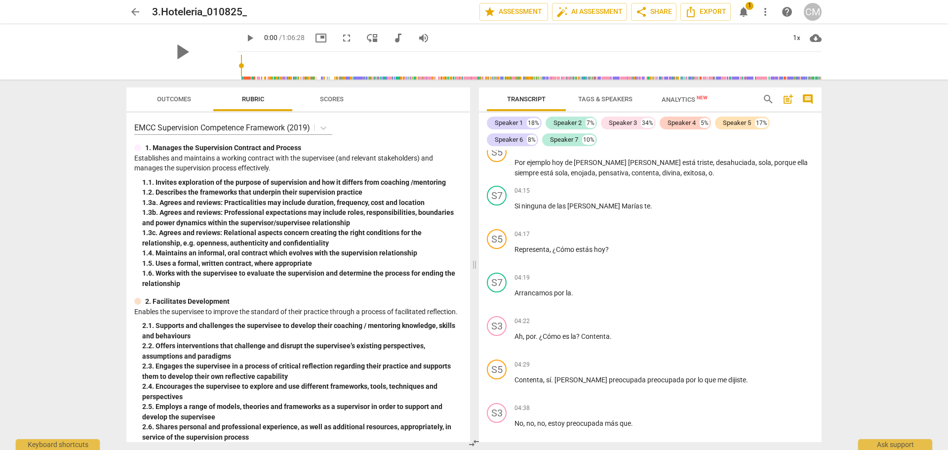
scroll to position [790, 0]
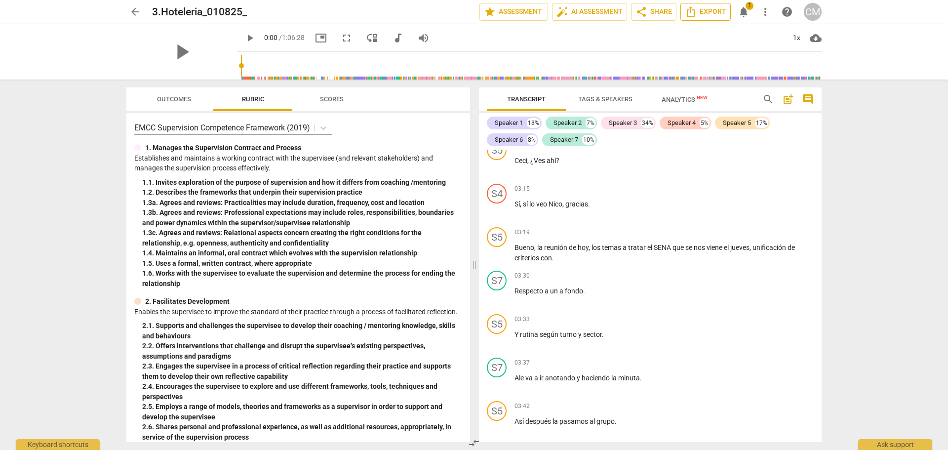
click at [710, 9] on span "Export" at bounding box center [705, 12] width 41 height 12
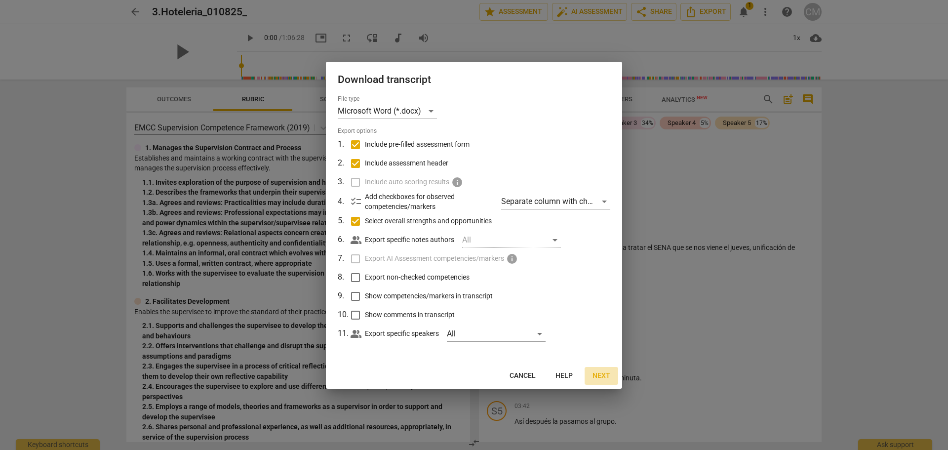
click at [600, 377] on span "Next" at bounding box center [601, 376] width 18 height 10
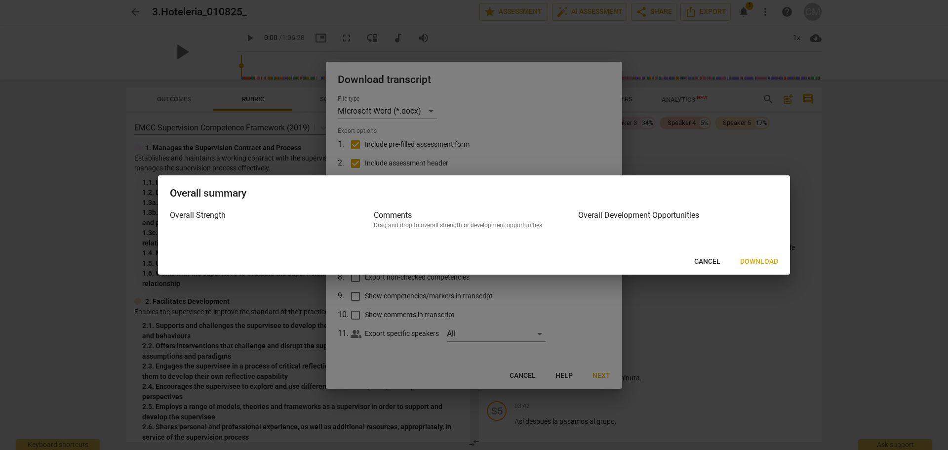
click at [753, 260] on span "Download" at bounding box center [759, 262] width 38 height 10
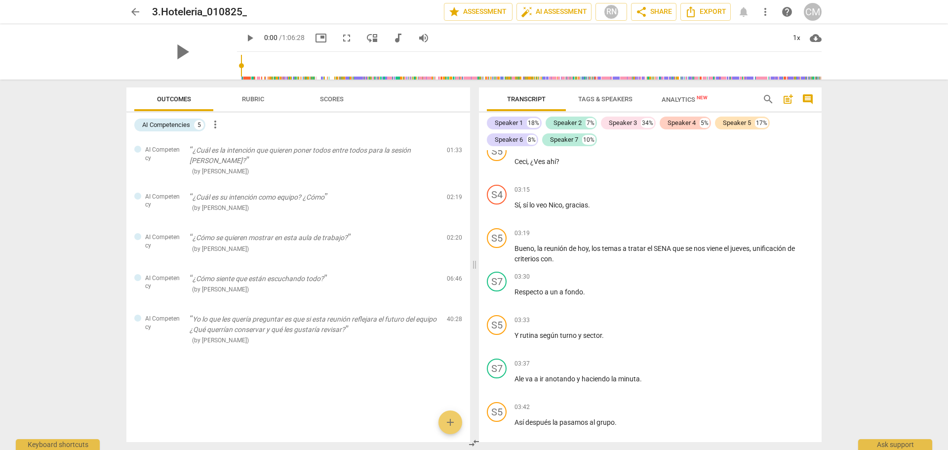
scroll to position [791, 0]
